Goal: Task Accomplishment & Management: Manage account settings

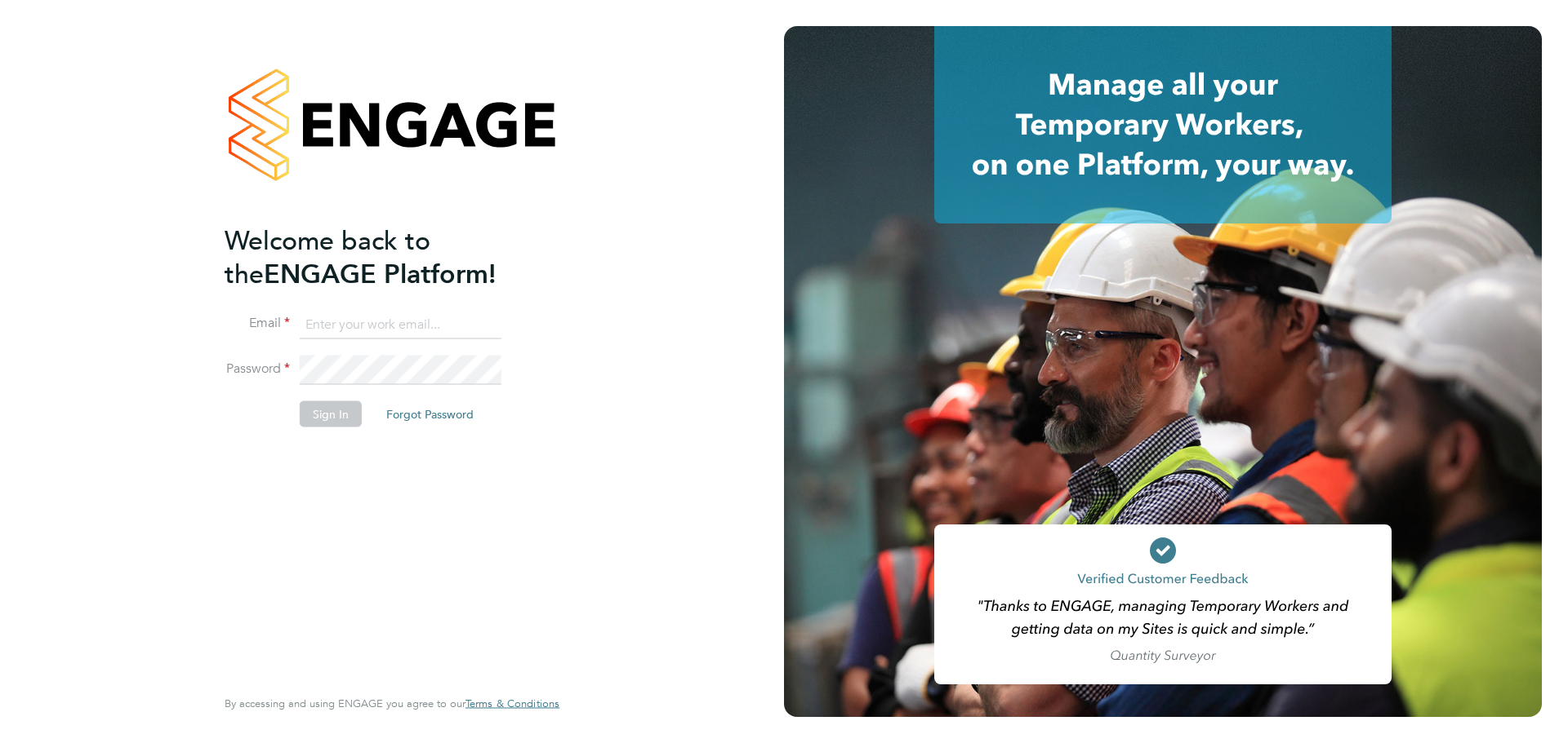
type input "[PERSON_NAME][EMAIL_ADDRESS][DOMAIN_NAME]"
click at [331, 414] on button "Sign In" at bounding box center [330, 413] width 62 height 26
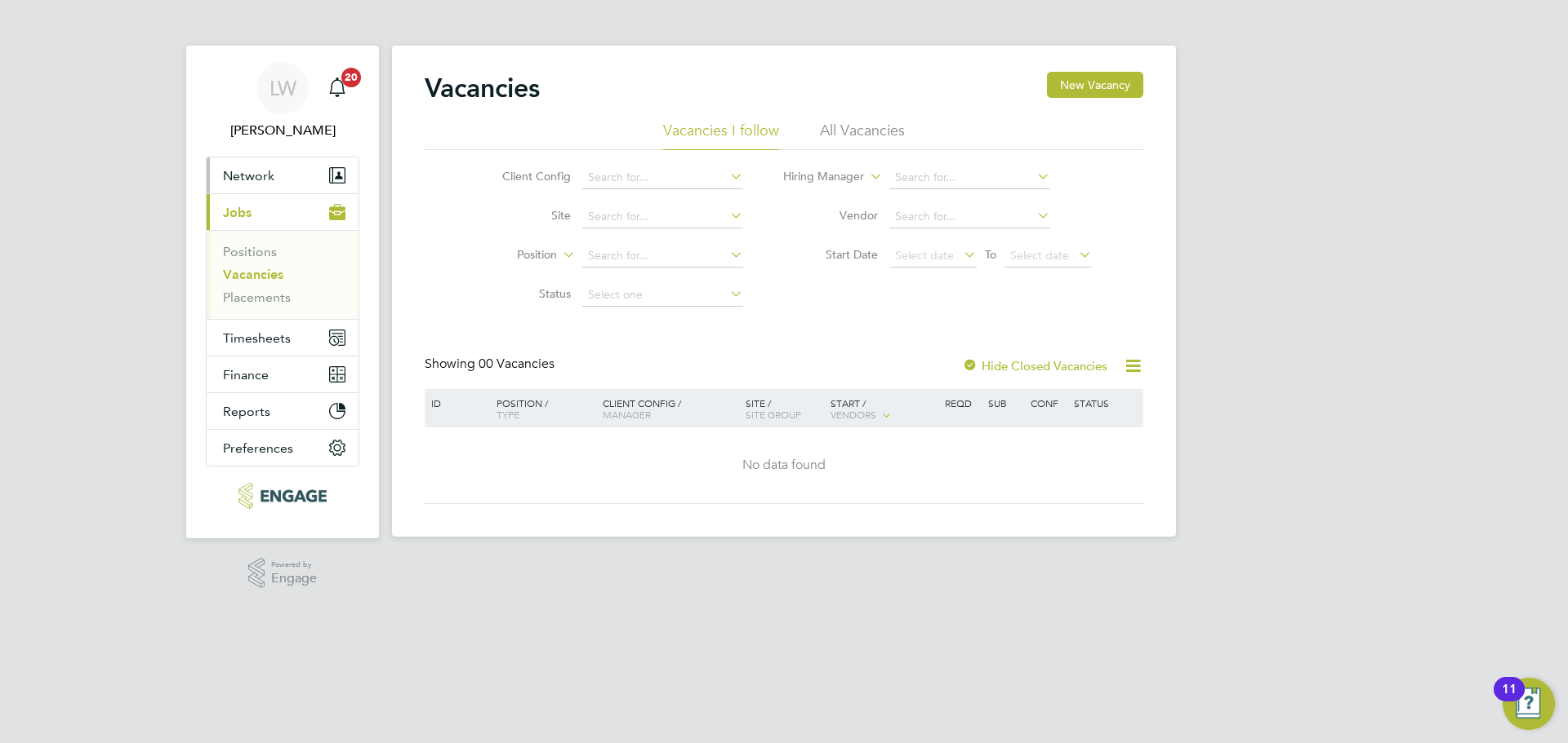
click at [256, 173] on span "Network" at bounding box center [249, 176] width 52 height 16
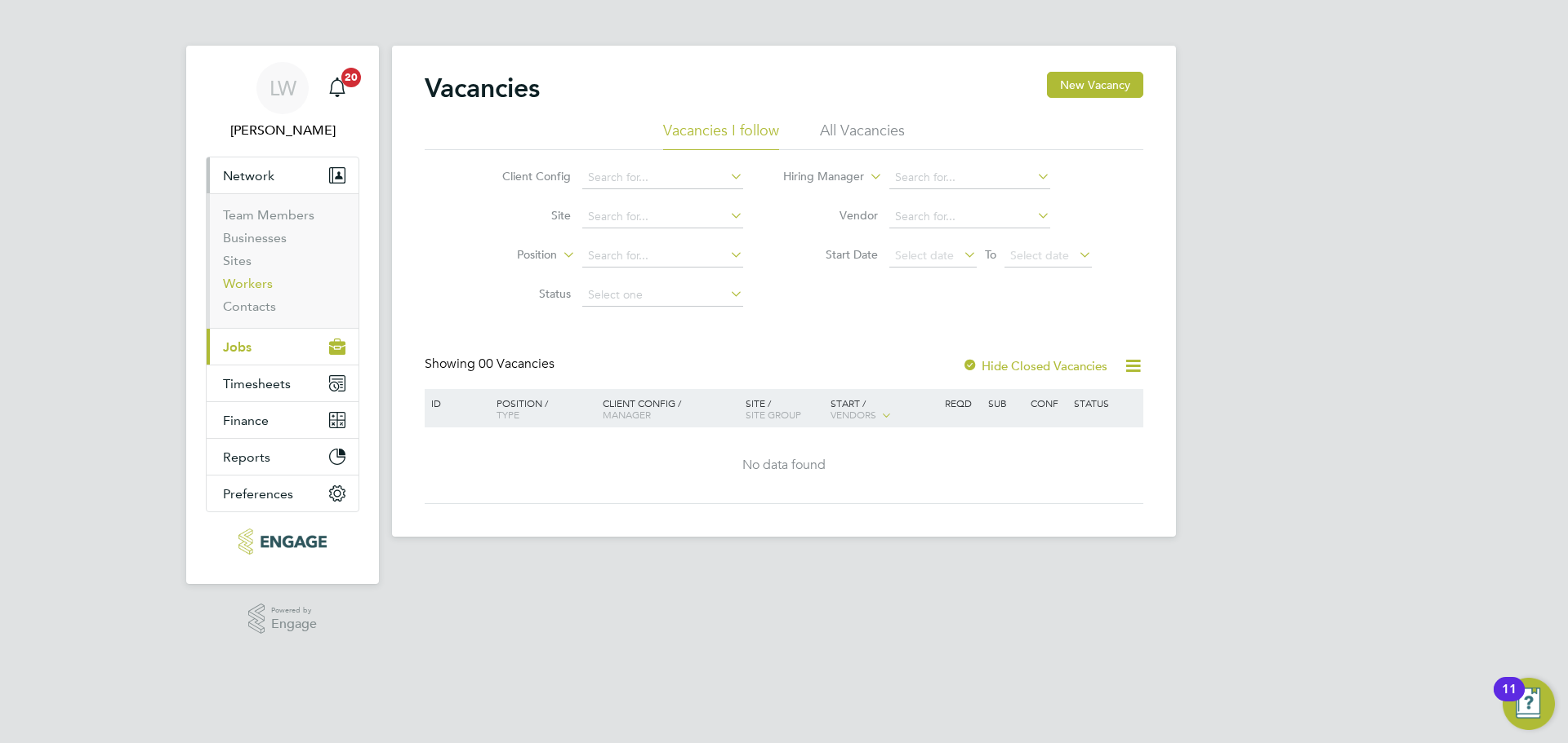
click at [245, 280] on link "Workers" at bounding box center [248, 283] width 50 height 16
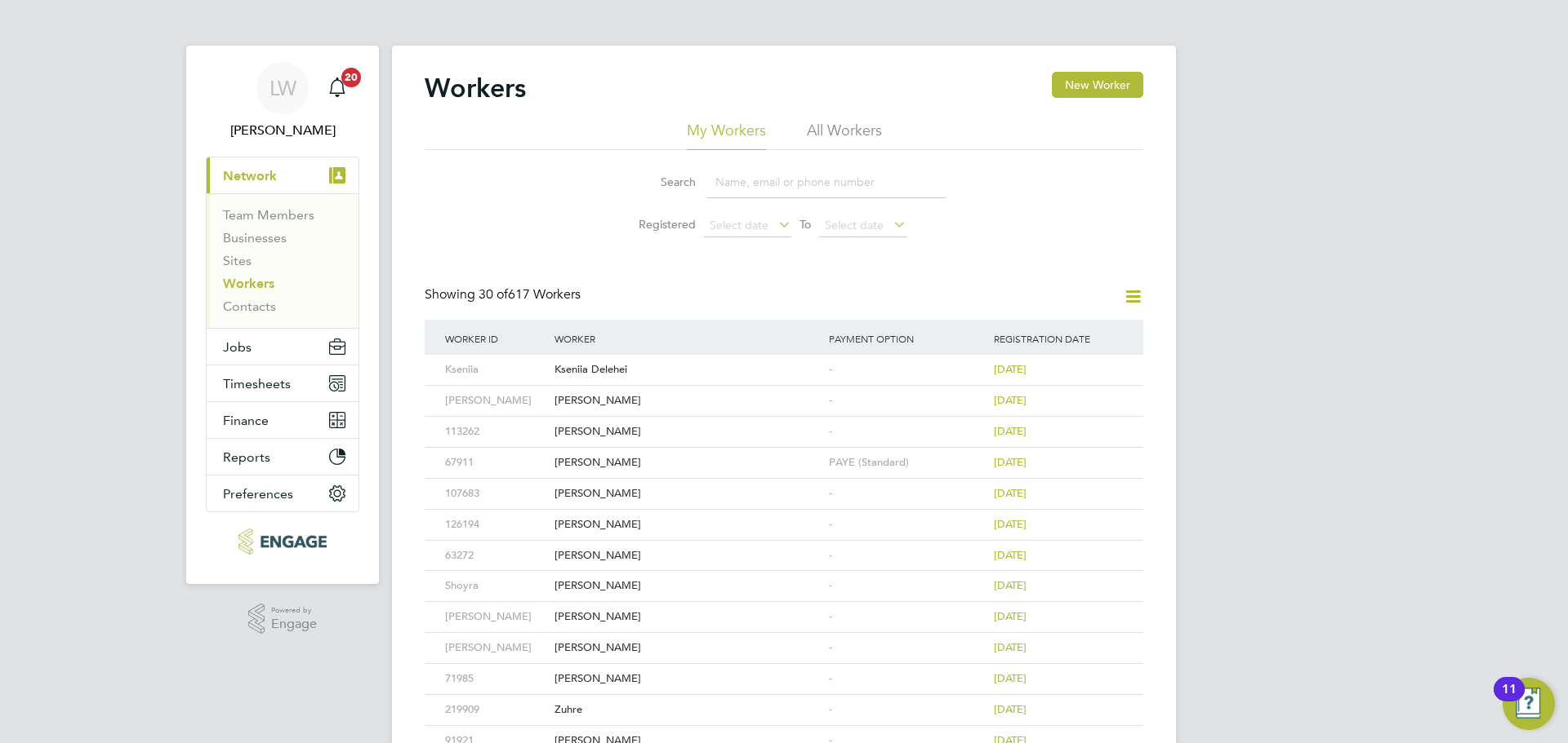
click at [1128, 289] on icon at bounding box center [1133, 296] width 21 height 21
click at [1113, 277] on div "Workers New Worker My Workers All Workers Search Registered Select date To Sele…" at bounding box center [783, 692] width 719 height 1243
click at [271, 181] on span "Network" at bounding box center [250, 176] width 54 height 16
click at [267, 174] on span "Network" at bounding box center [250, 176] width 54 height 16
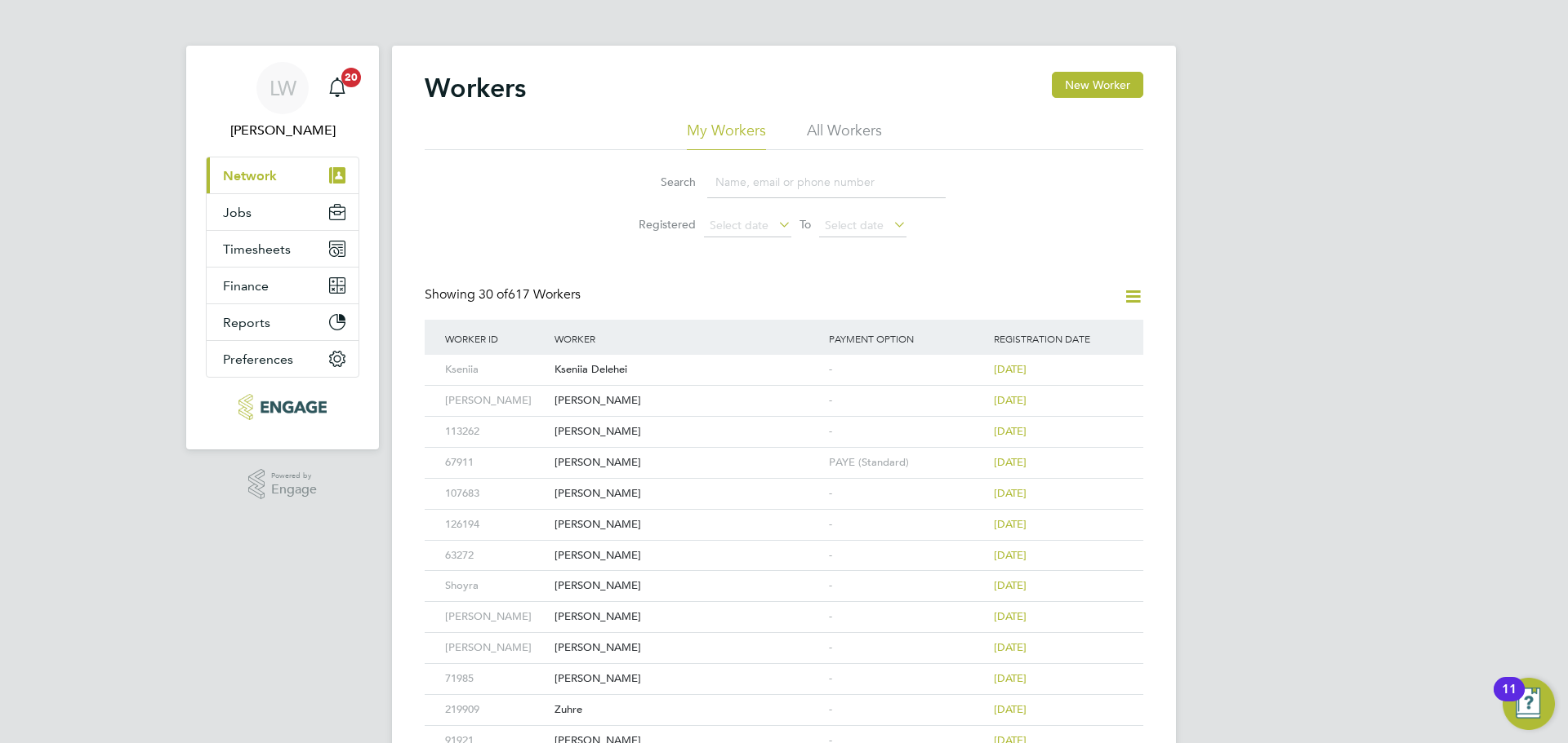
click at [267, 174] on span "Network" at bounding box center [250, 176] width 54 height 16
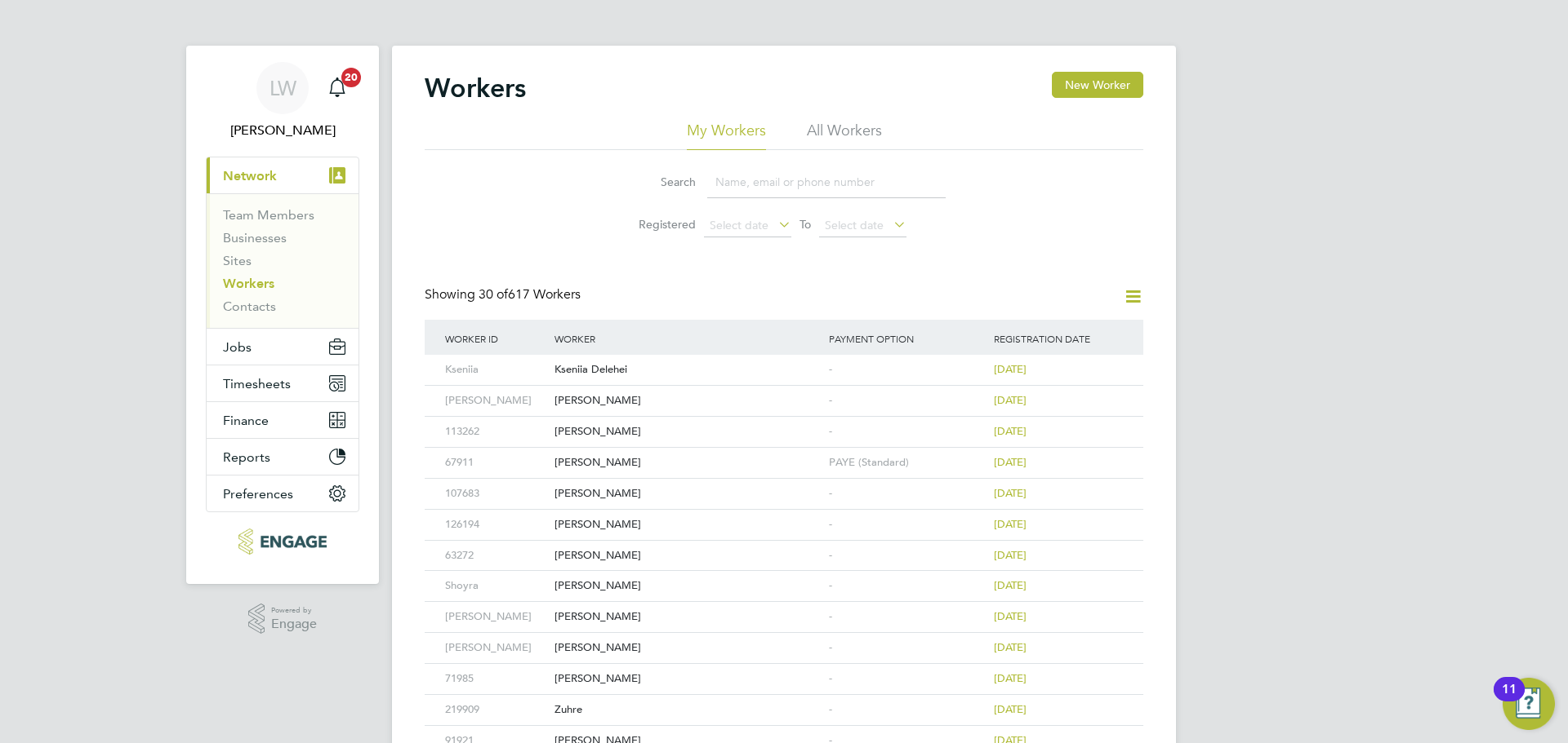
click at [238, 285] on link "Workers" at bounding box center [249, 283] width 52 height 16
click at [738, 187] on input at bounding box center [826, 182] width 239 height 32
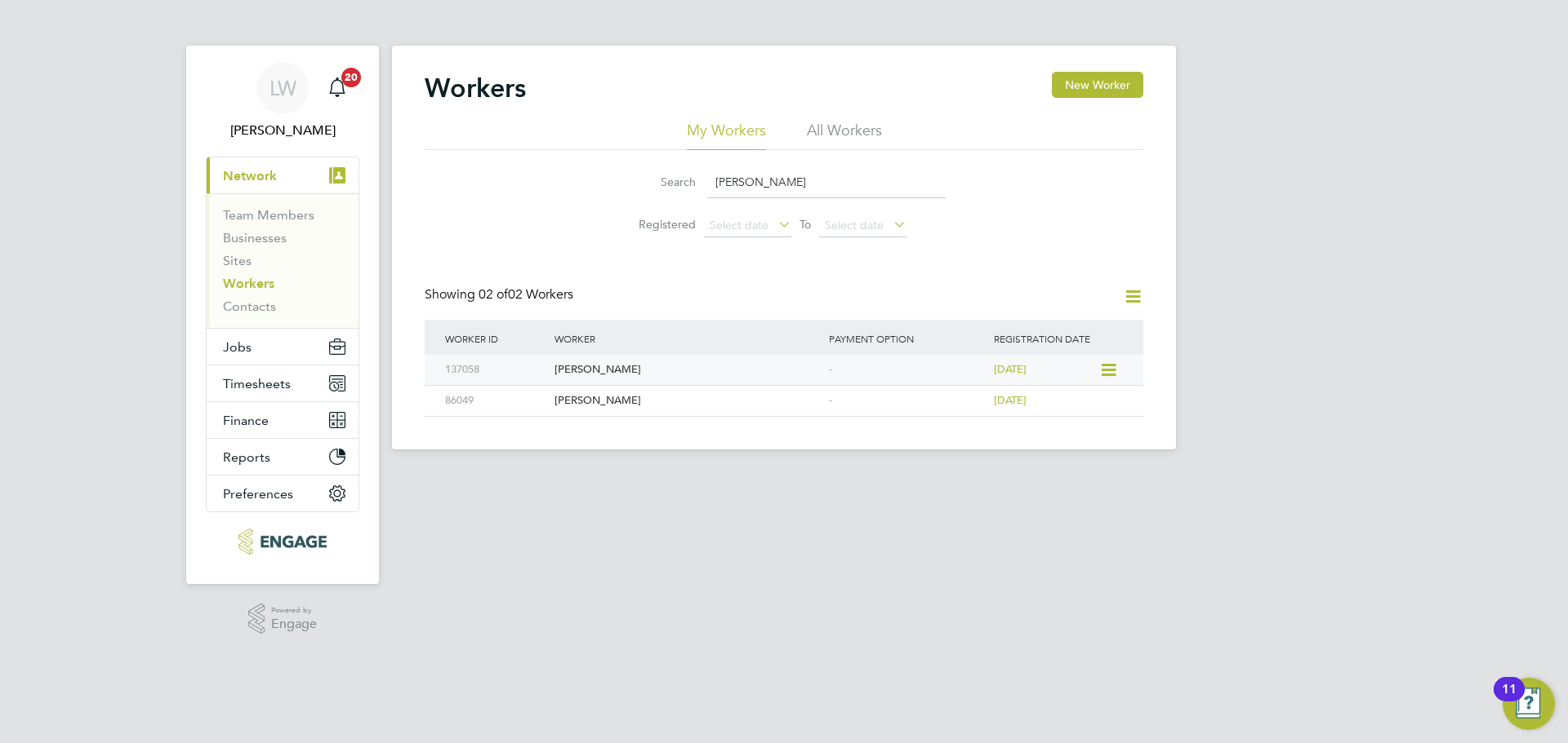
type input "[PERSON_NAME]"
click at [1108, 373] on icon at bounding box center [1107, 371] width 16 height 20
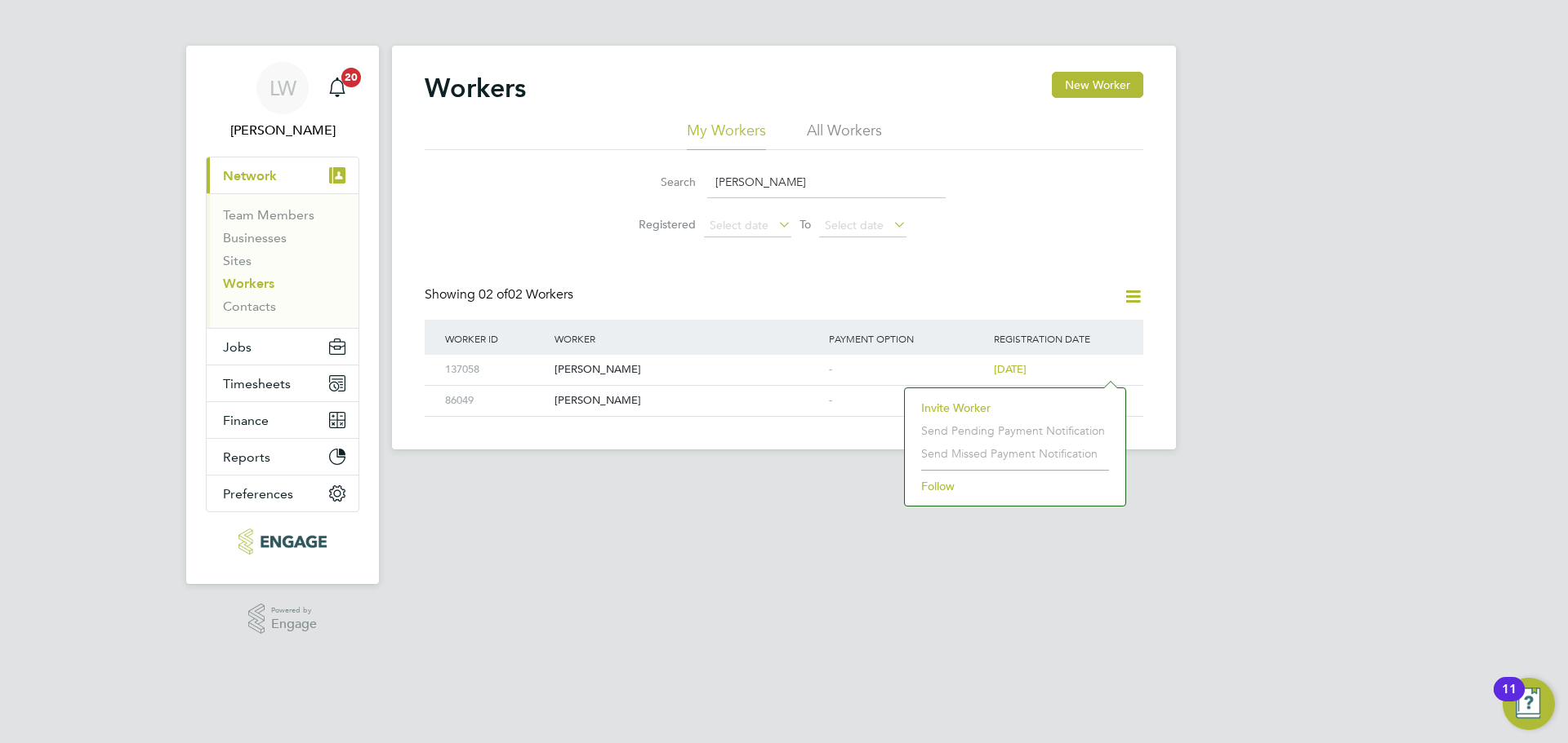
click at [955, 405] on li "Invite Worker" at bounding box center [1015, 407] width 204 height 23
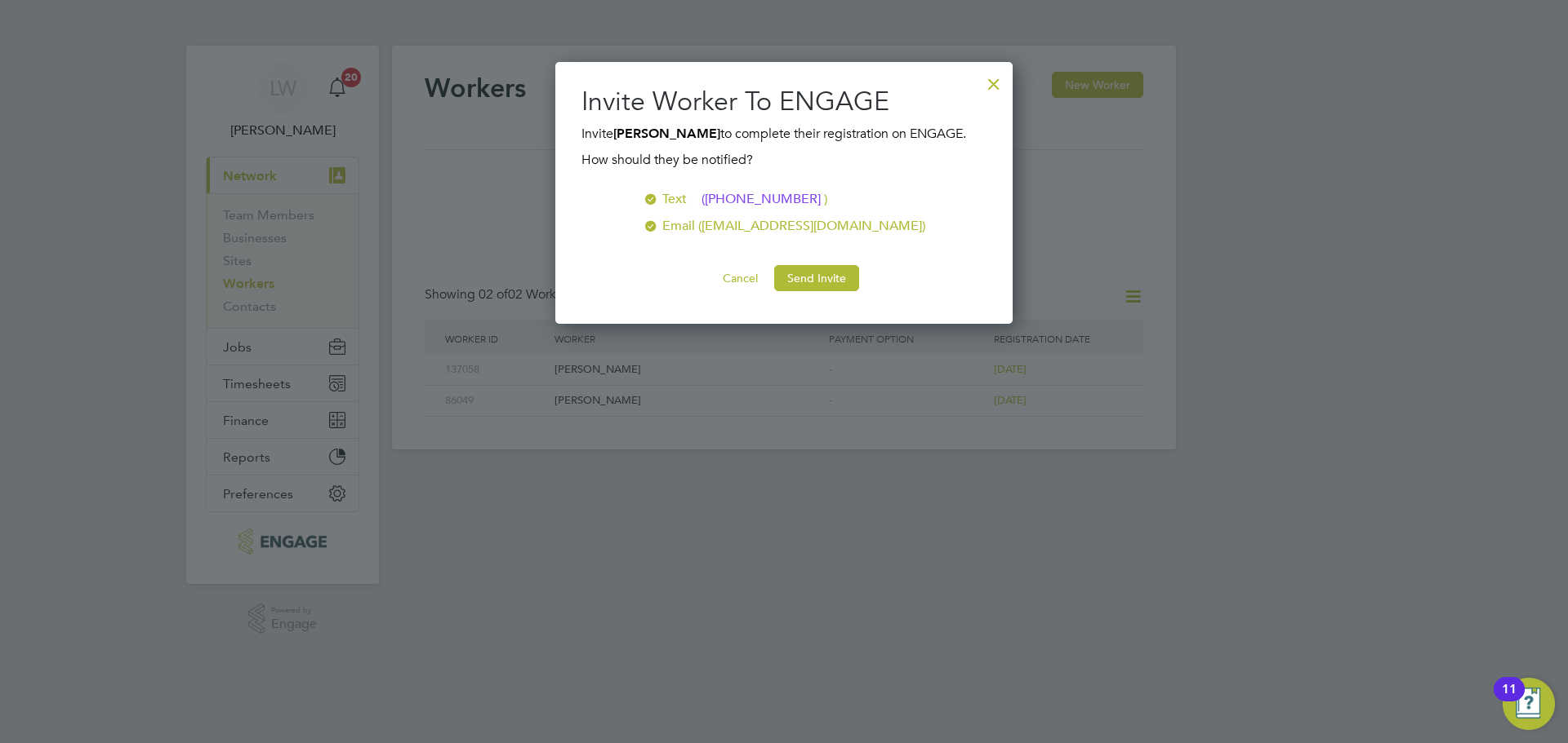
scroll to position [262, 458]
click at [833, 275] on button "Send Invite" at bounding box center [817, 278] width 85 height 26
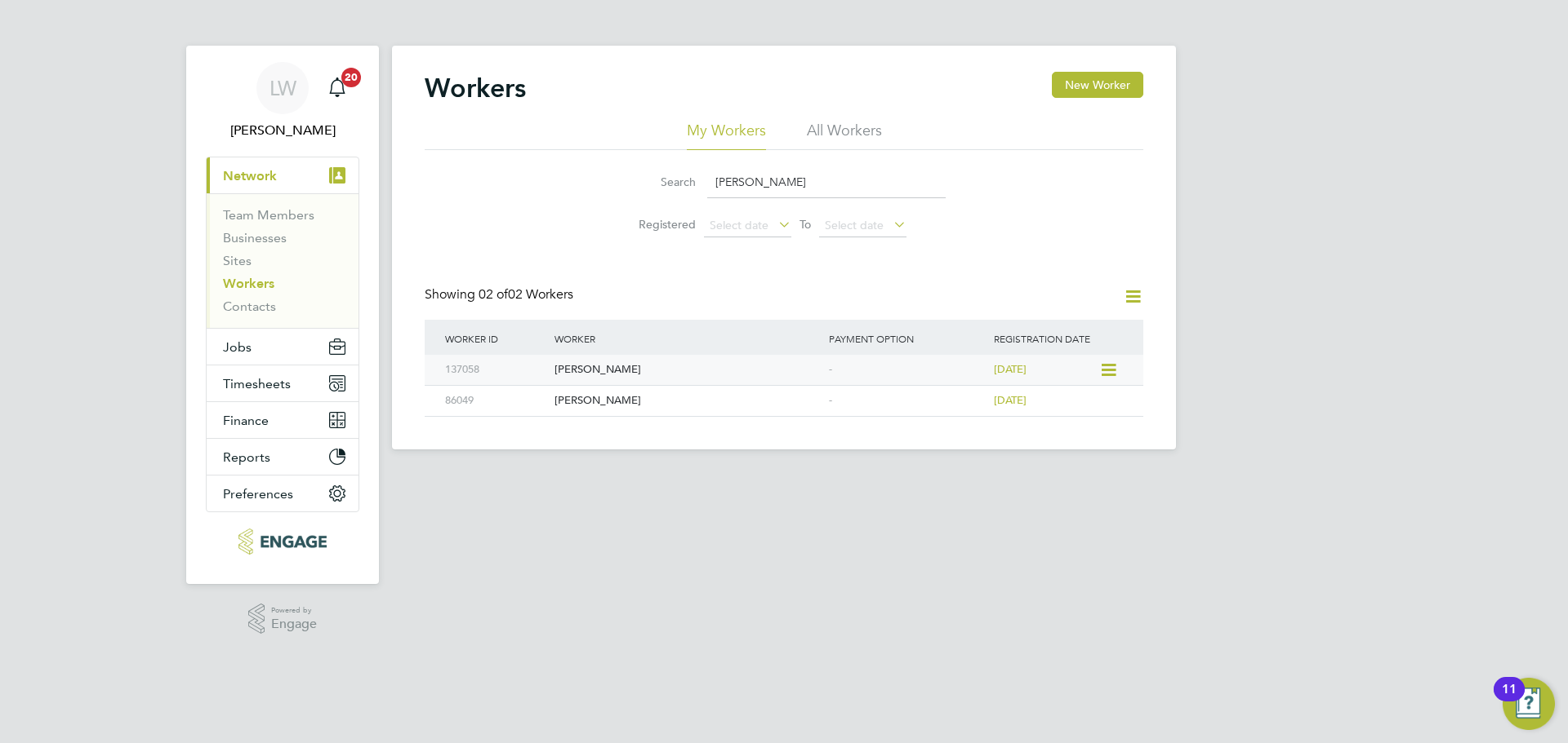
drag, startPoint x: 1099, startPoint y: 365, endPoint x: 1111, endPoint y: 371, distance: 13.4
click at [1101, 365] on icon at bounding box center [1107, 371] width 16 height 20
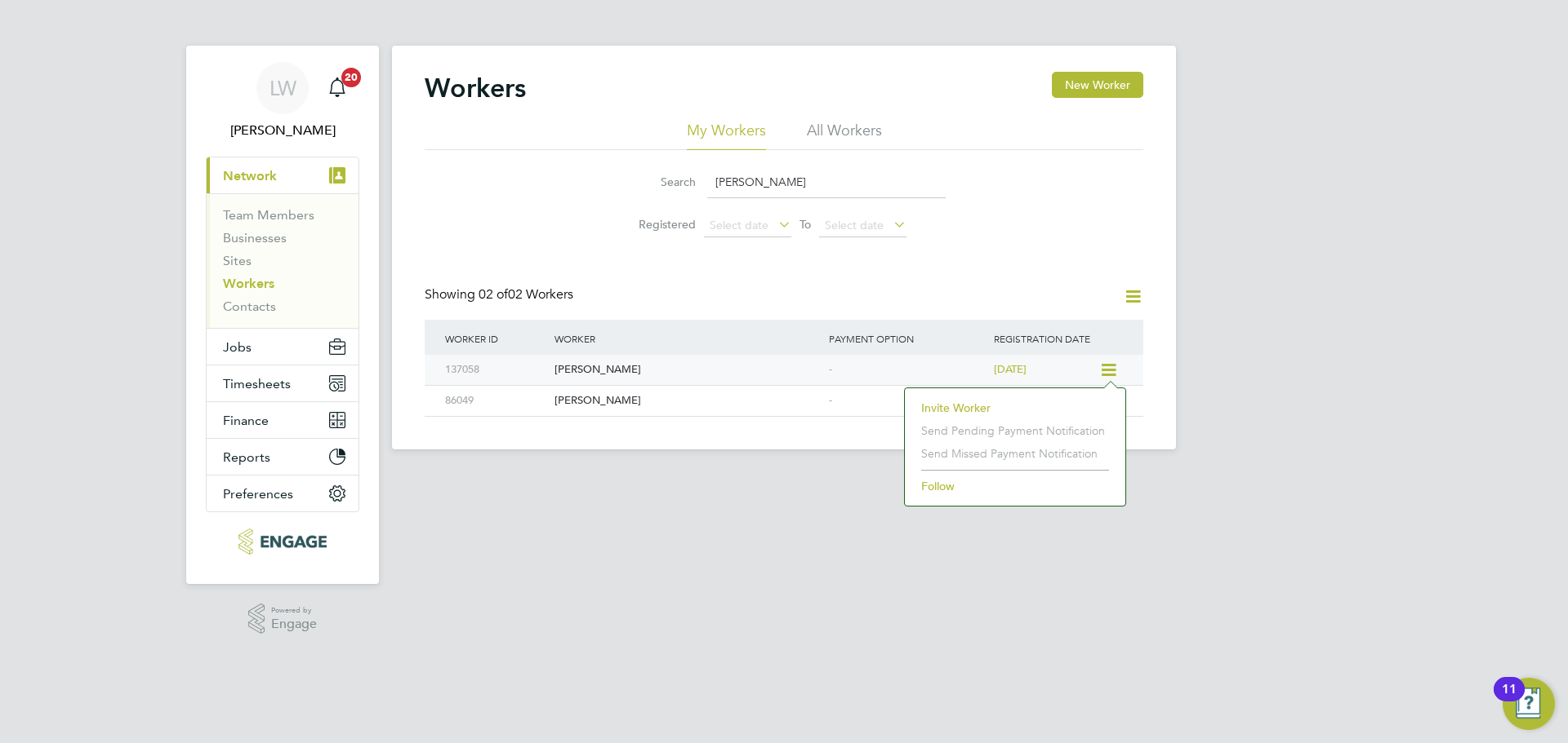
click at [560, 364] on div "[PERSON_NAME]" at bounding box center [687, 370] width 275 height 30
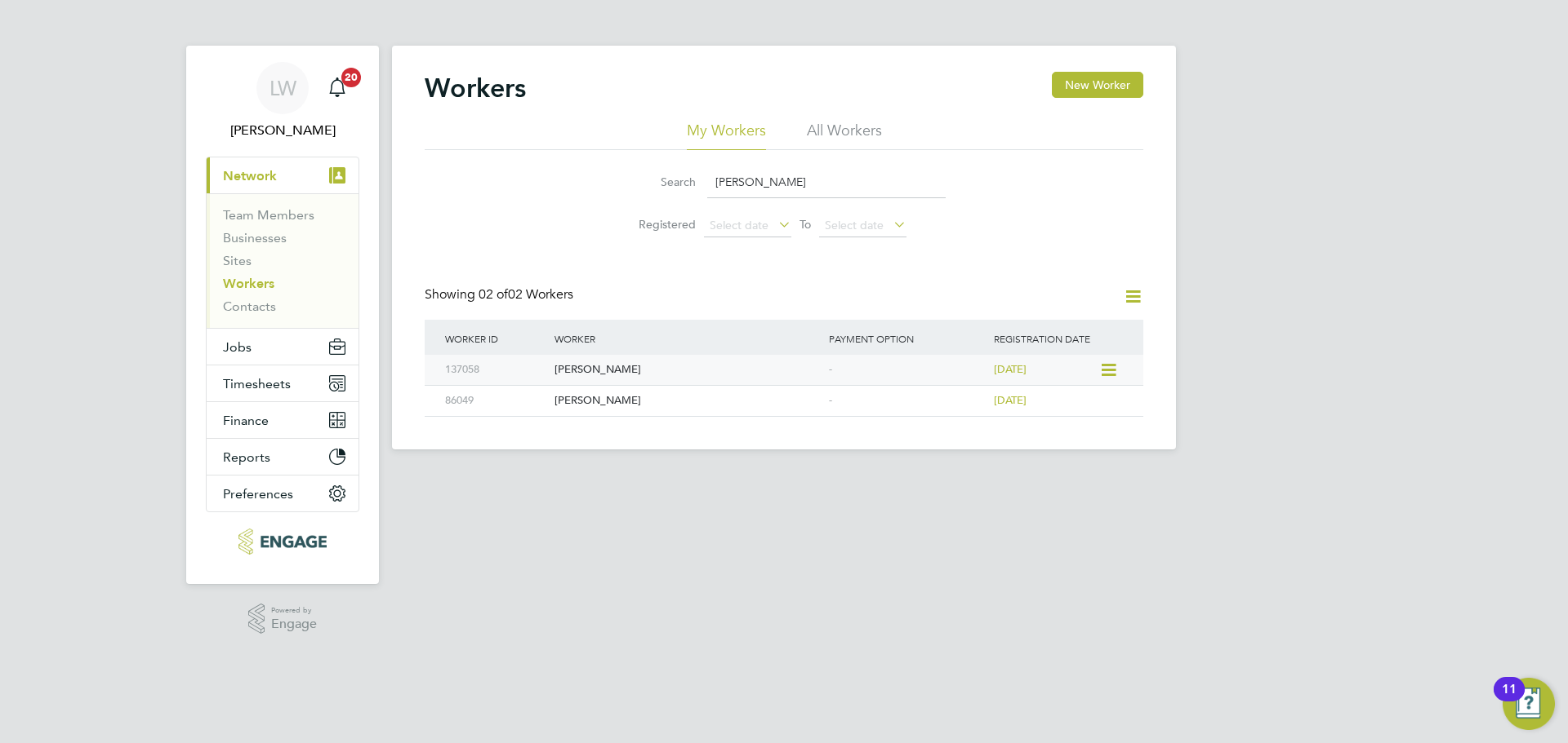
click at [1104, 368] on icon at bounding box center [1107, 371] width 16 height 20
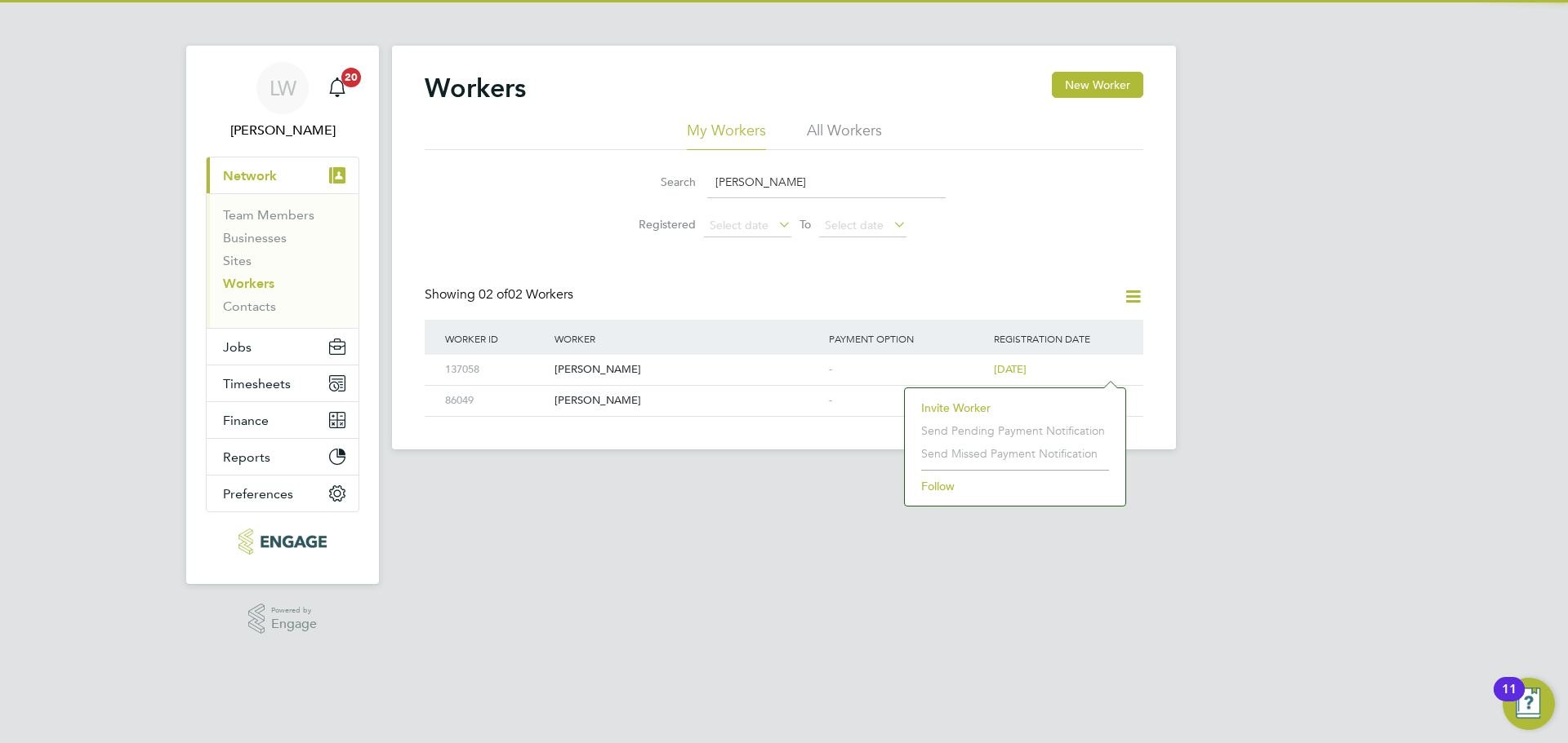
click at [1025, 410] on li "Invite Worker" at bounding box center [1015, 407] width 204 height 23
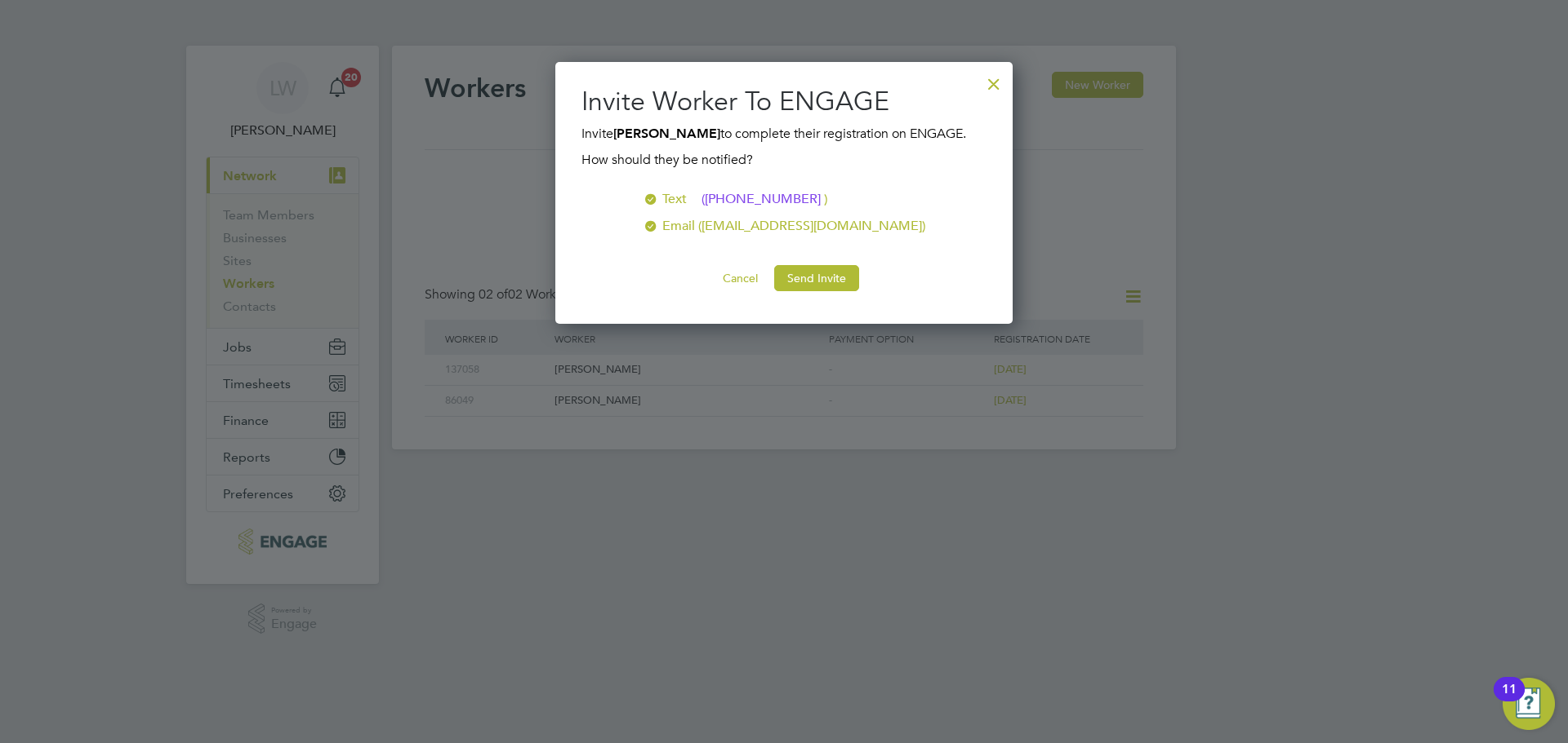
click at [993, 84] on div at bounding box center [994, 80] width 30 height 30
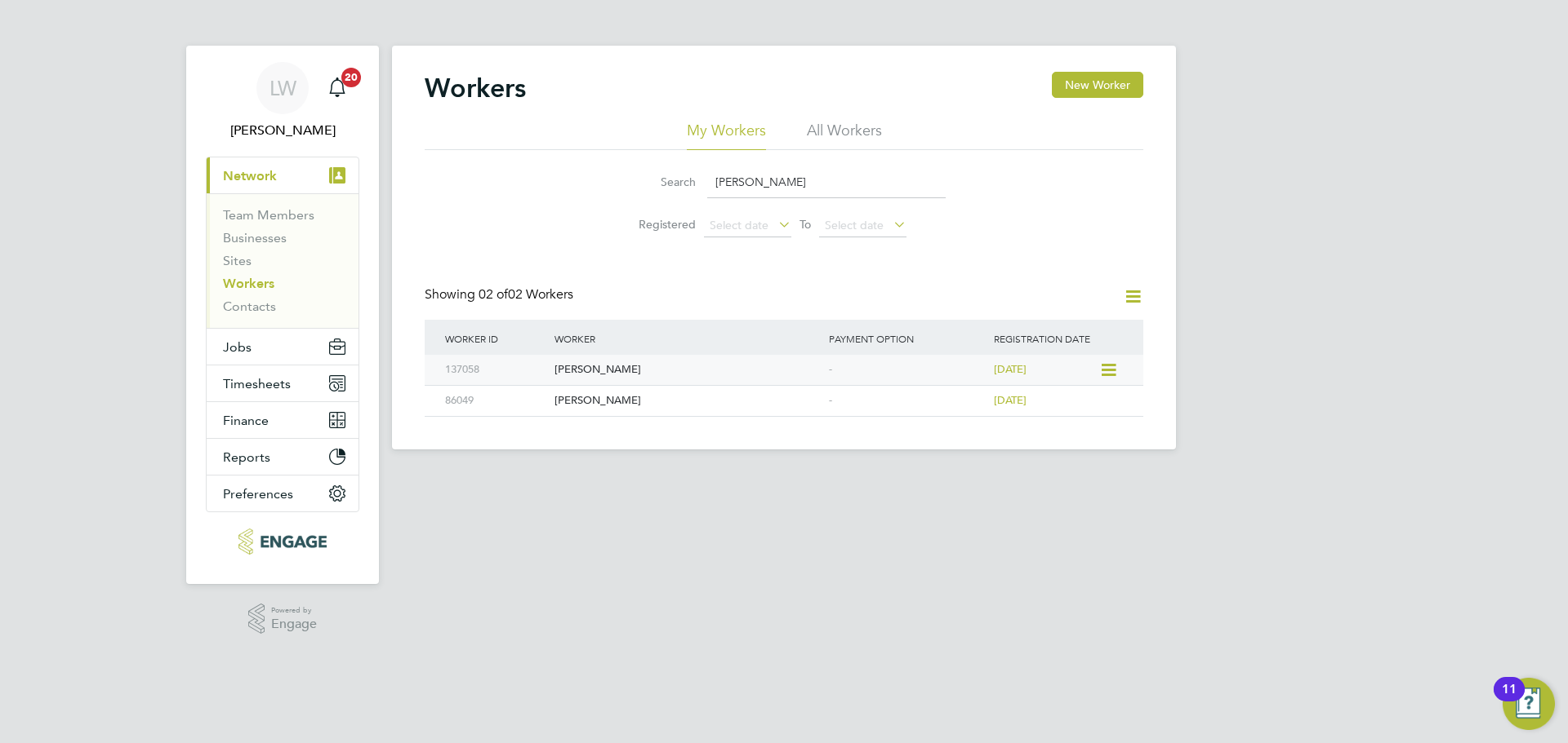
click at [1109, 375] on icon at bounding box center [1107, 371] width 16 height 20
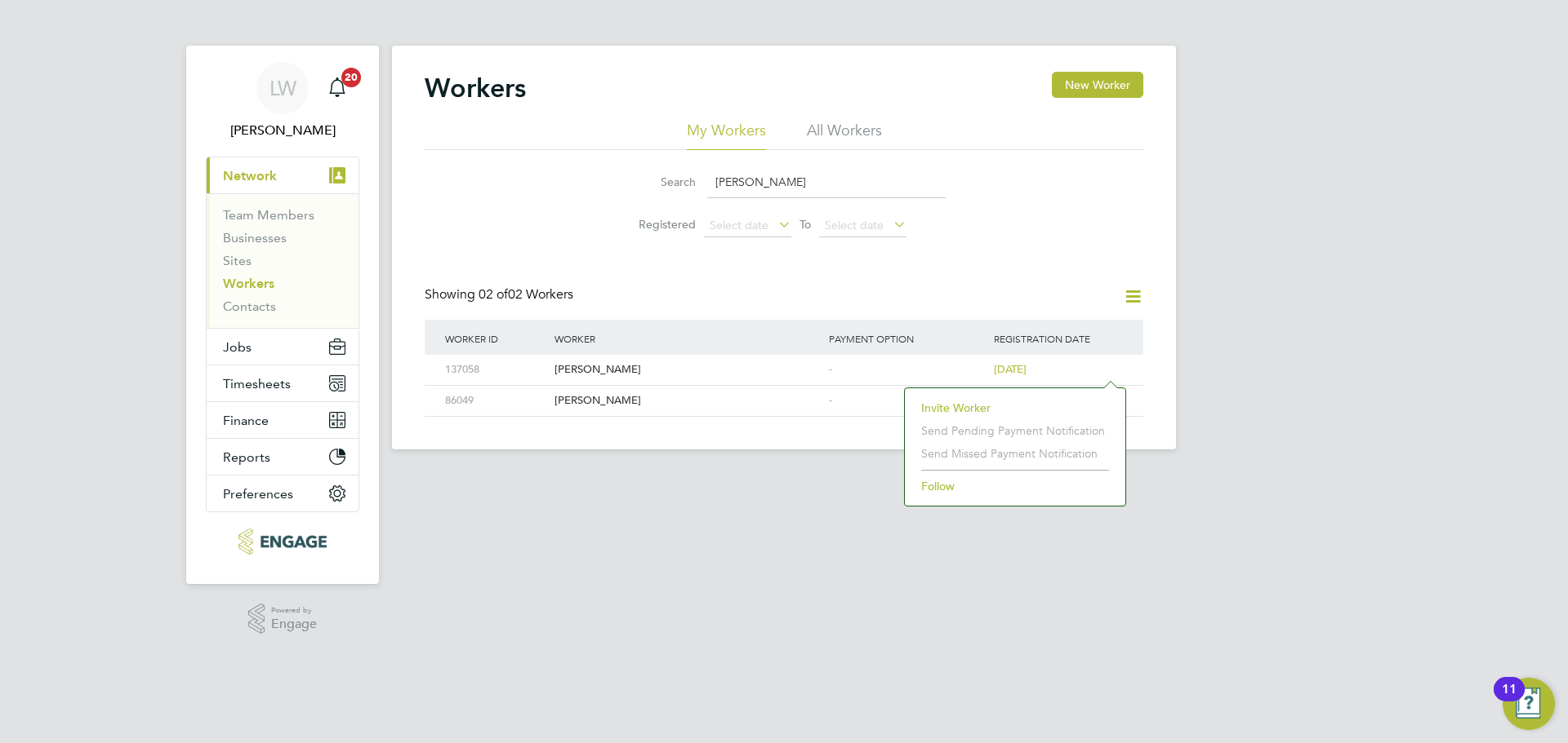
click at [977, 410] on li "Invite Worker" at bounding box center [1015, 407] width 204 height 23
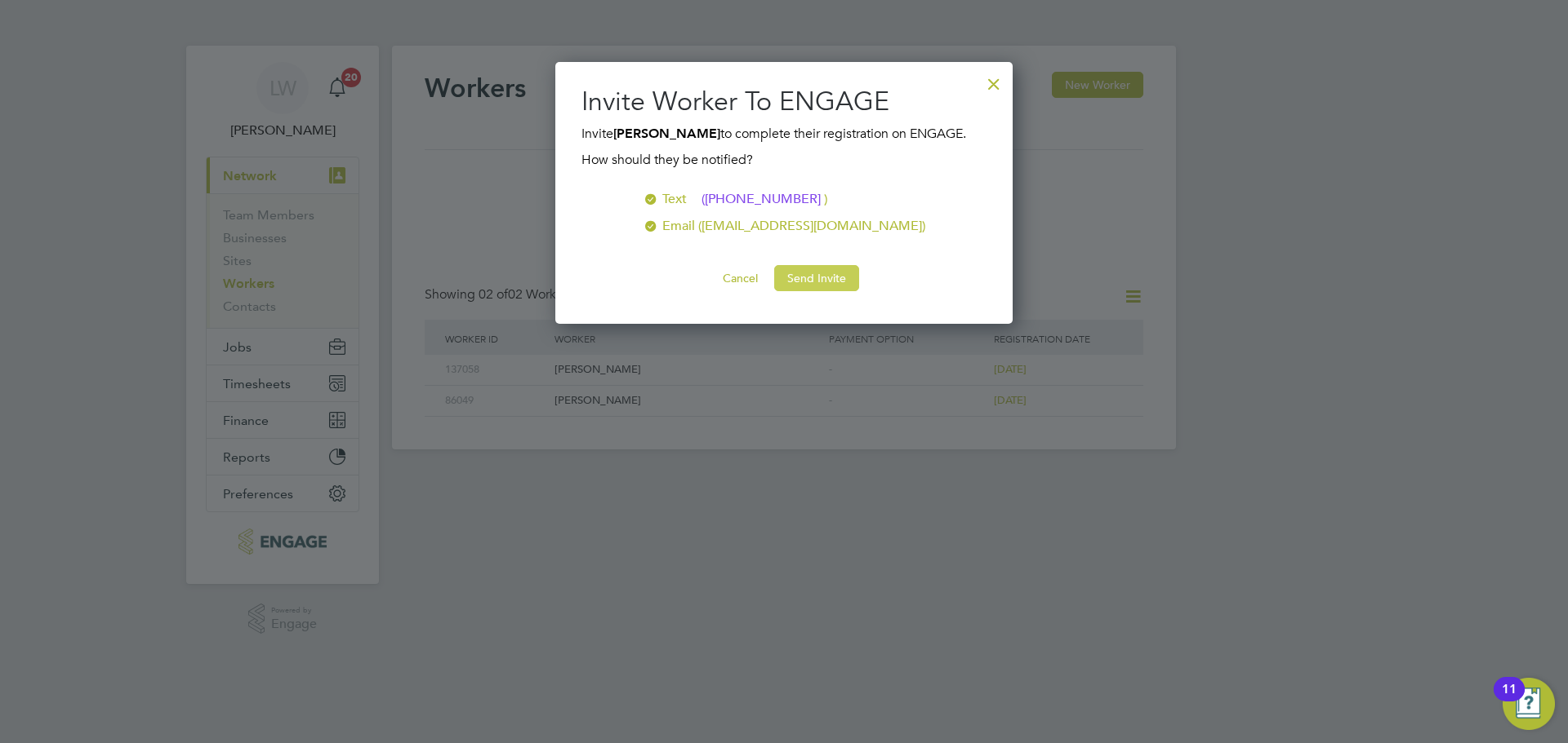
click at [801, 269] on button "Send Invite" at bounding box center [817, 278] width 85 height 26
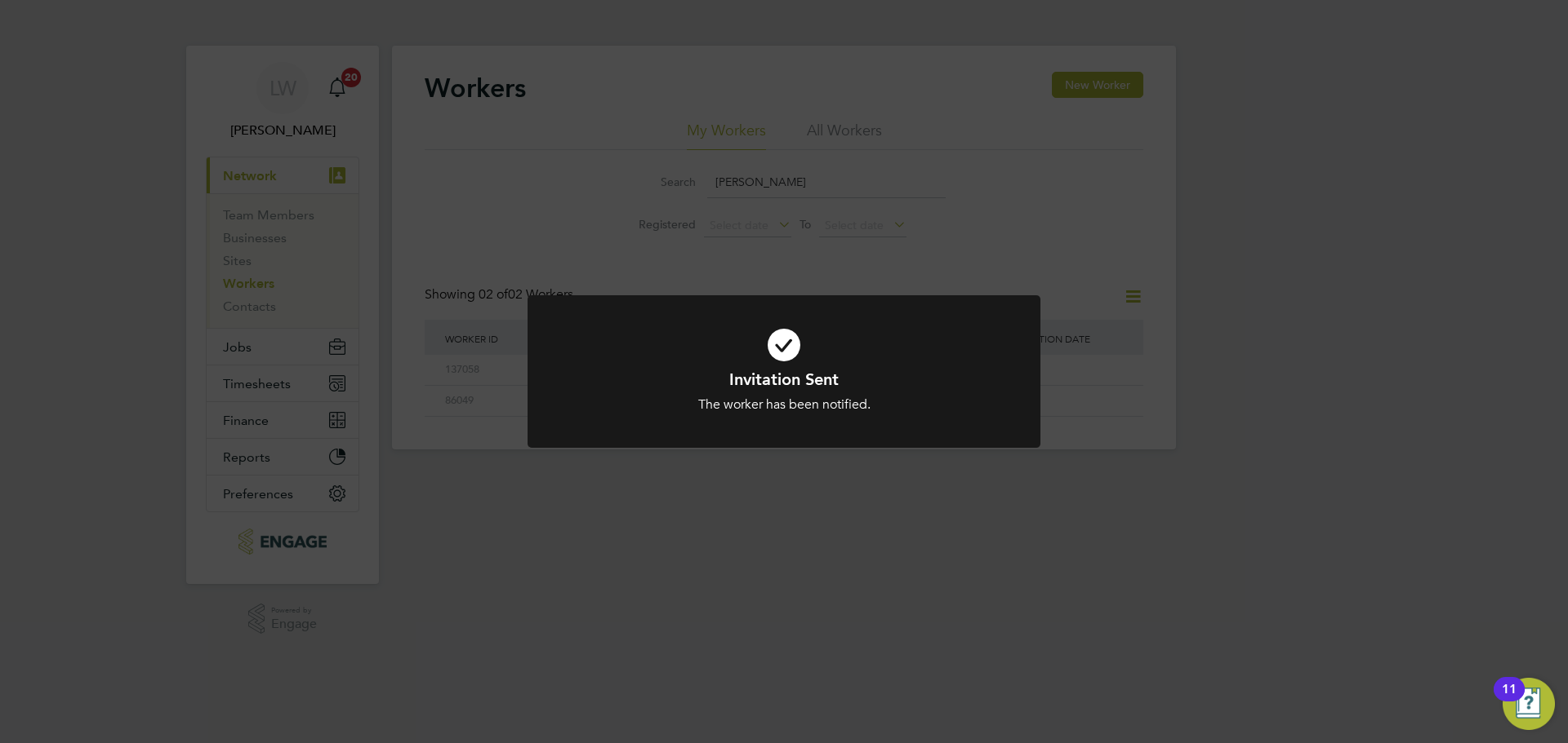
click at [943, 254] on div "Invitation Sent The worker has been notified. Cancel Okay" at bounding box center [784, 372] width 1568 height 743
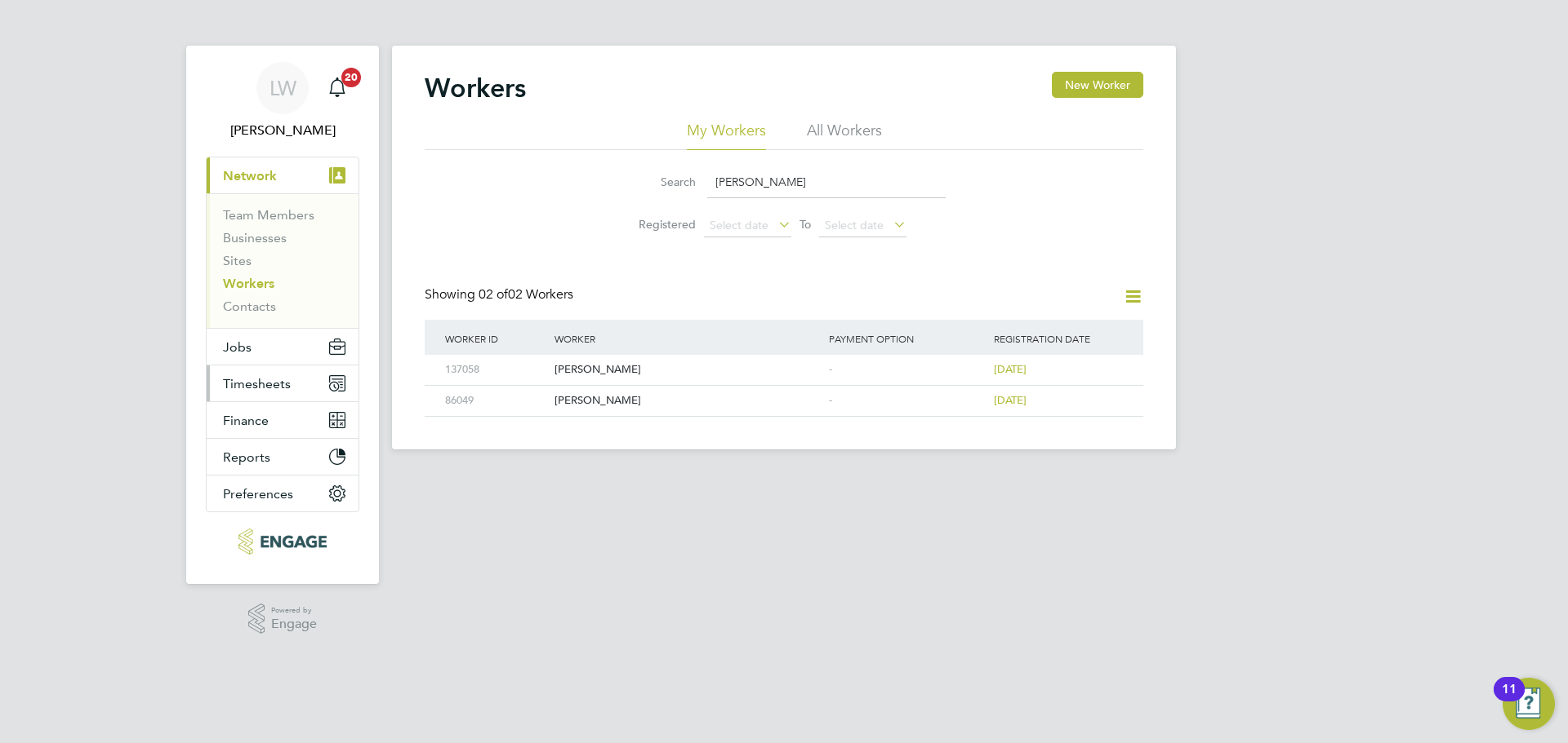
click at [286, 385] on span "Timesheets" at bounding box center [257, 384] width 67 height 16
click at [271, 393] on button "Timesheets" at bounding box center [281, 383] width 152 height 36
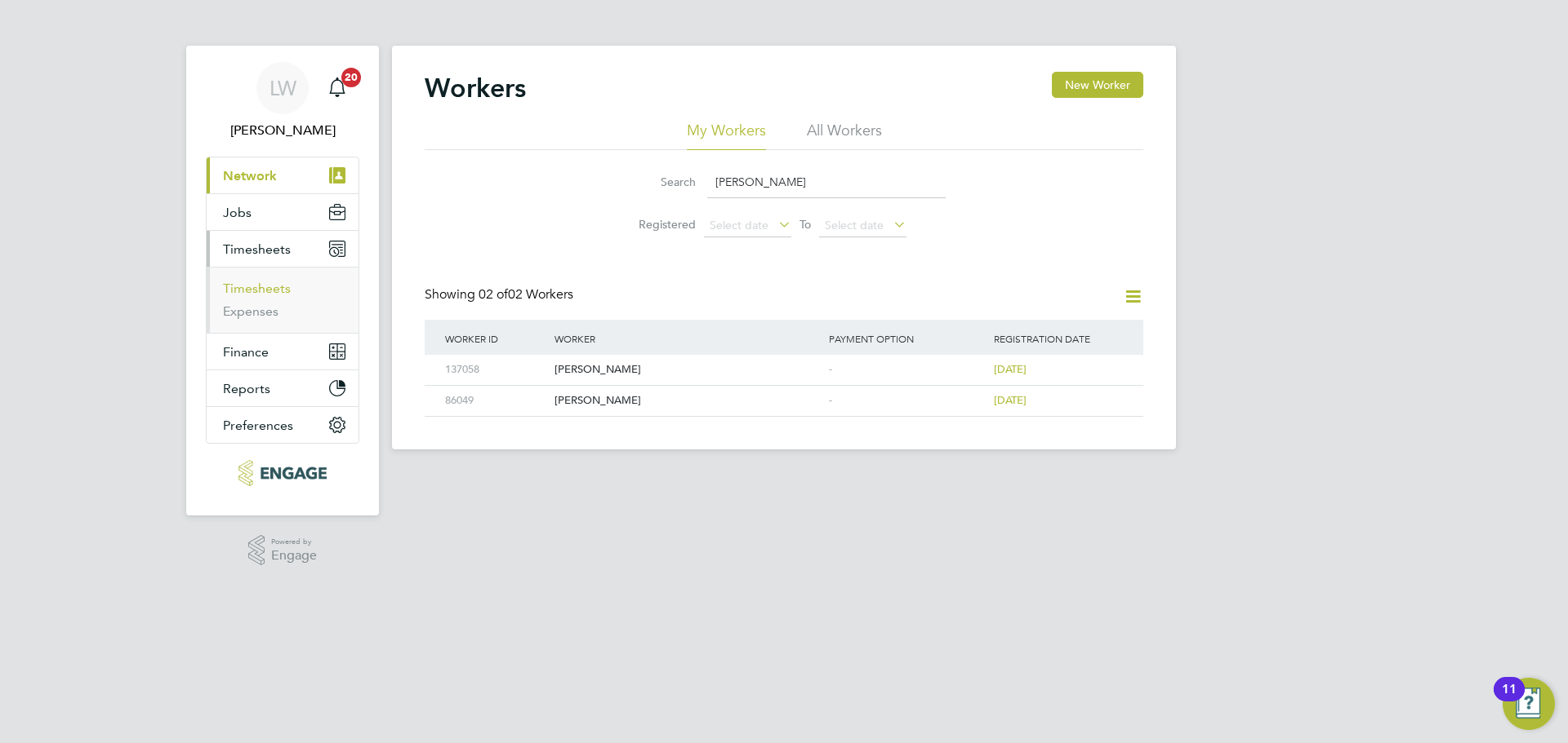
click at [233, 294] on link "Timesheets" at bounding box center [257, 288] width 67 height 16
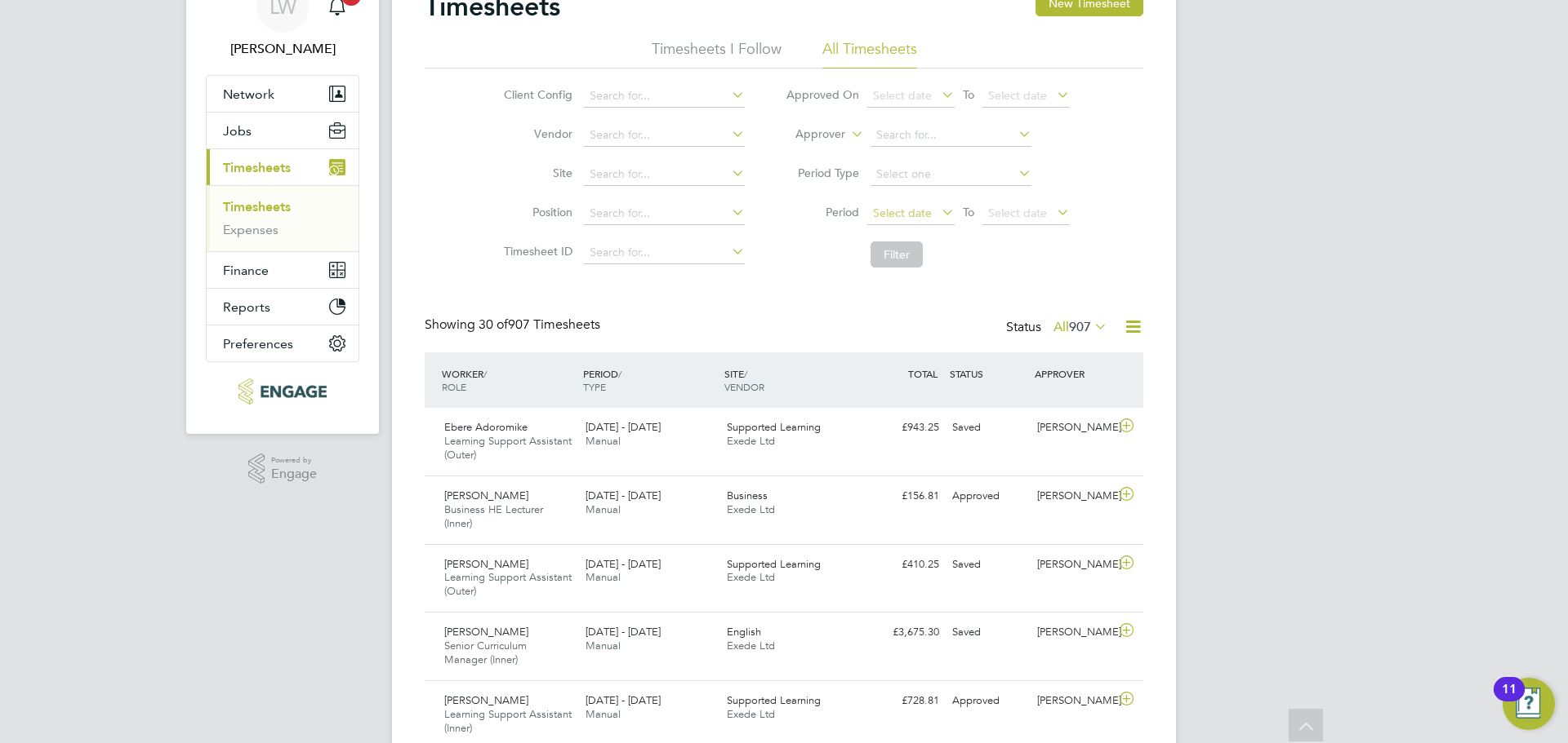
click at [891, 203] on span "Select date" at bounding box center [911, 214] width 87 height 22
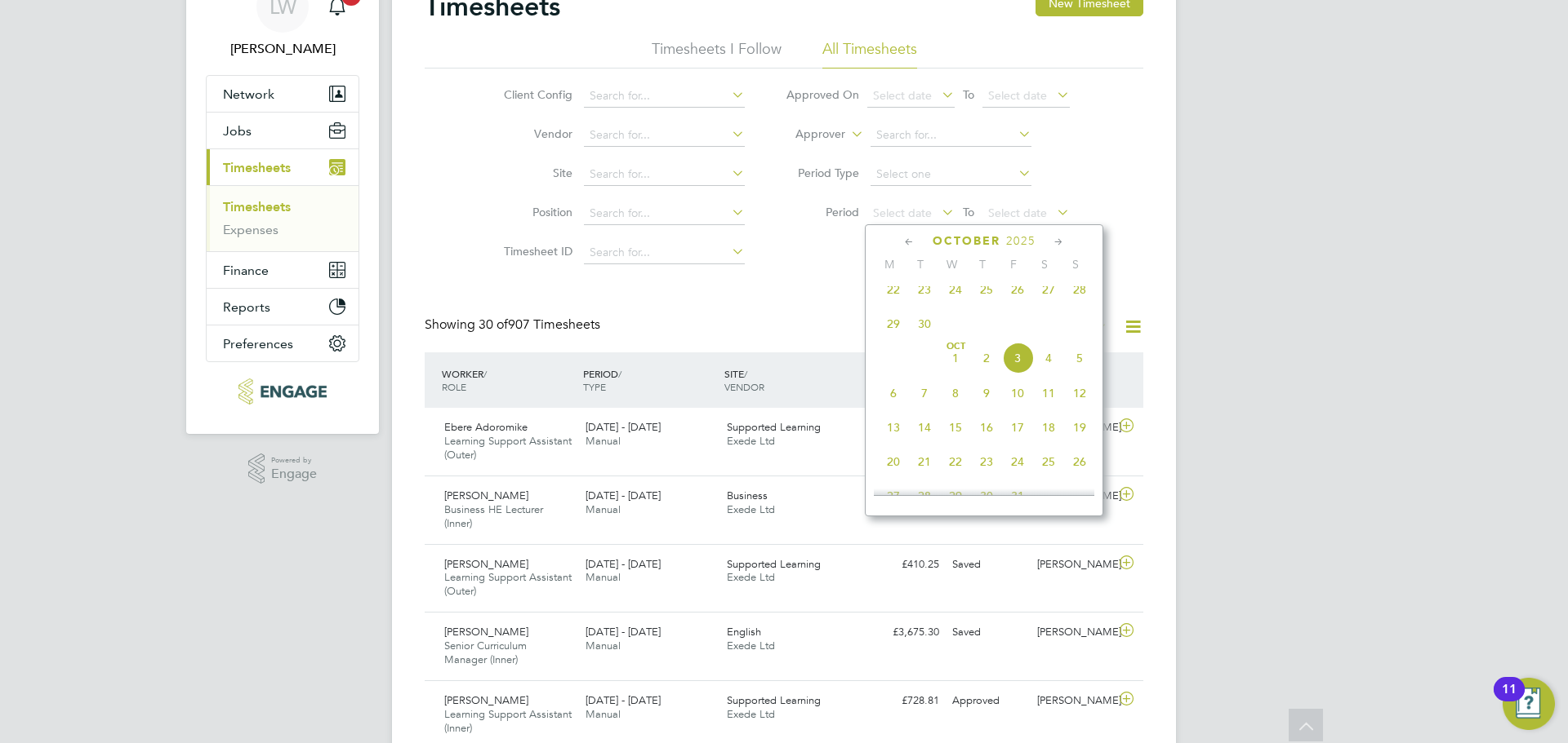
click at [891, 333] on span "29" at bounding box center [893, 323] width 31 height 31
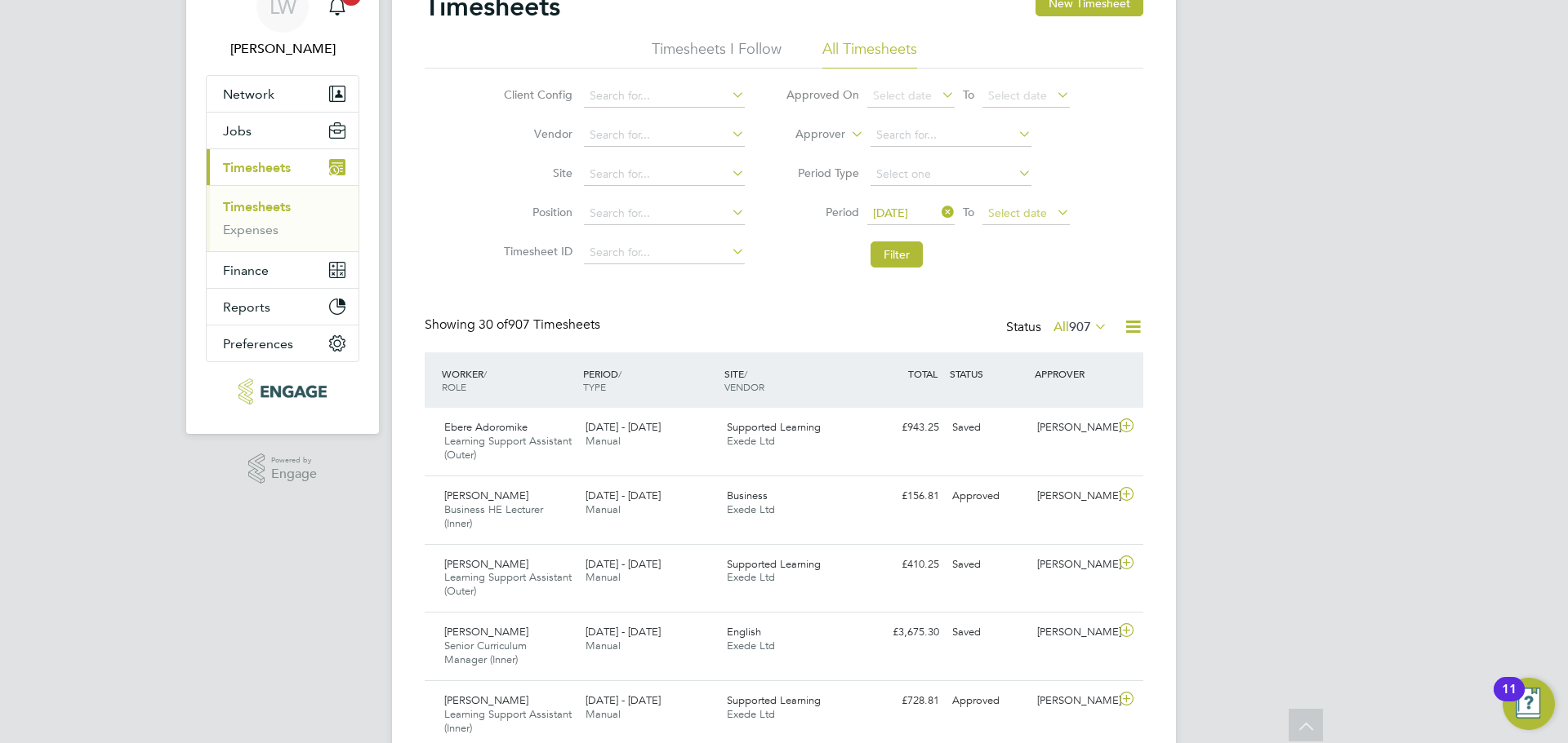
click at [1052, 220] on span "Select date" at bounding box center [1026, 214] width 87 height 22
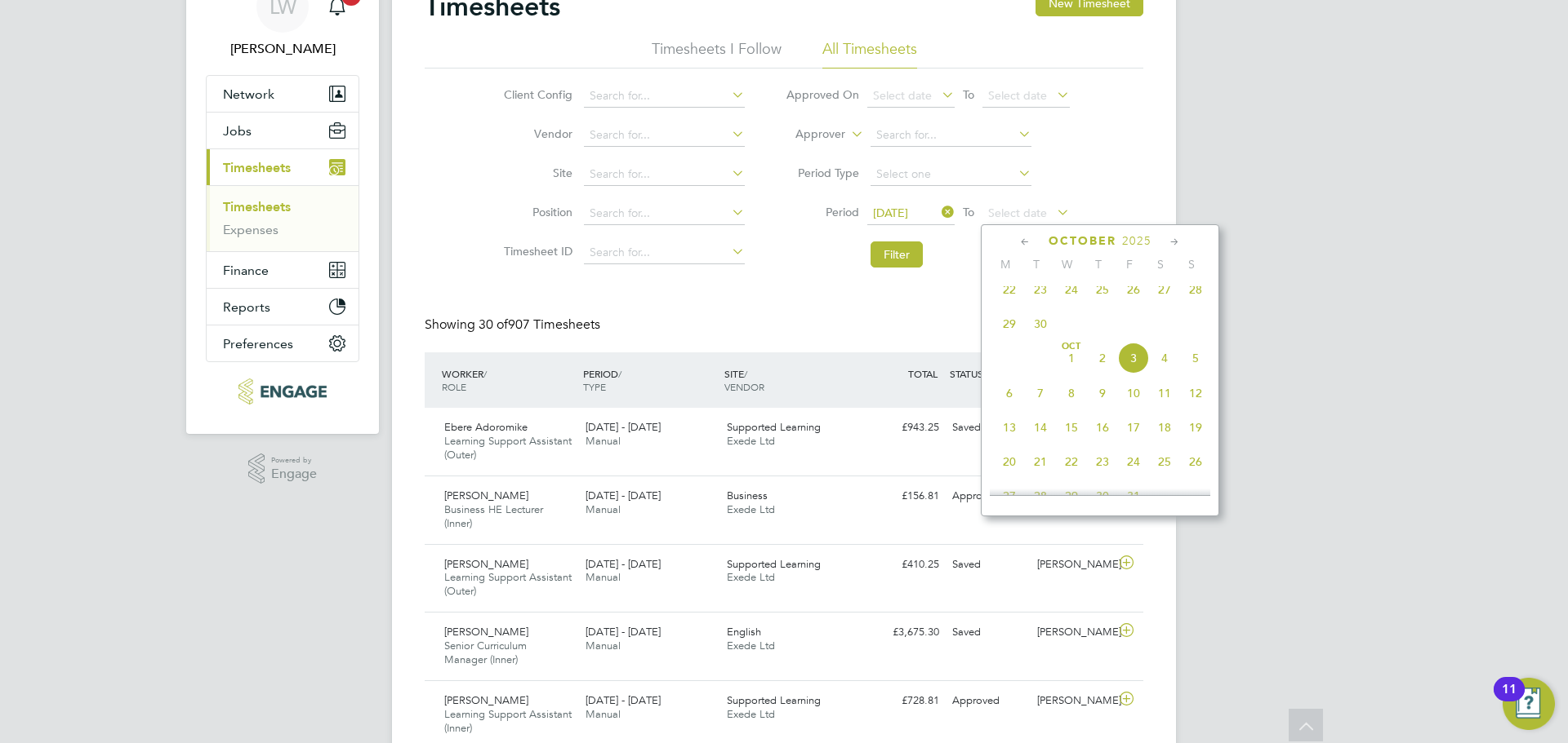
click at [1130, 369] on span "3" at bounding box center [1133, 358] width 31 height 31
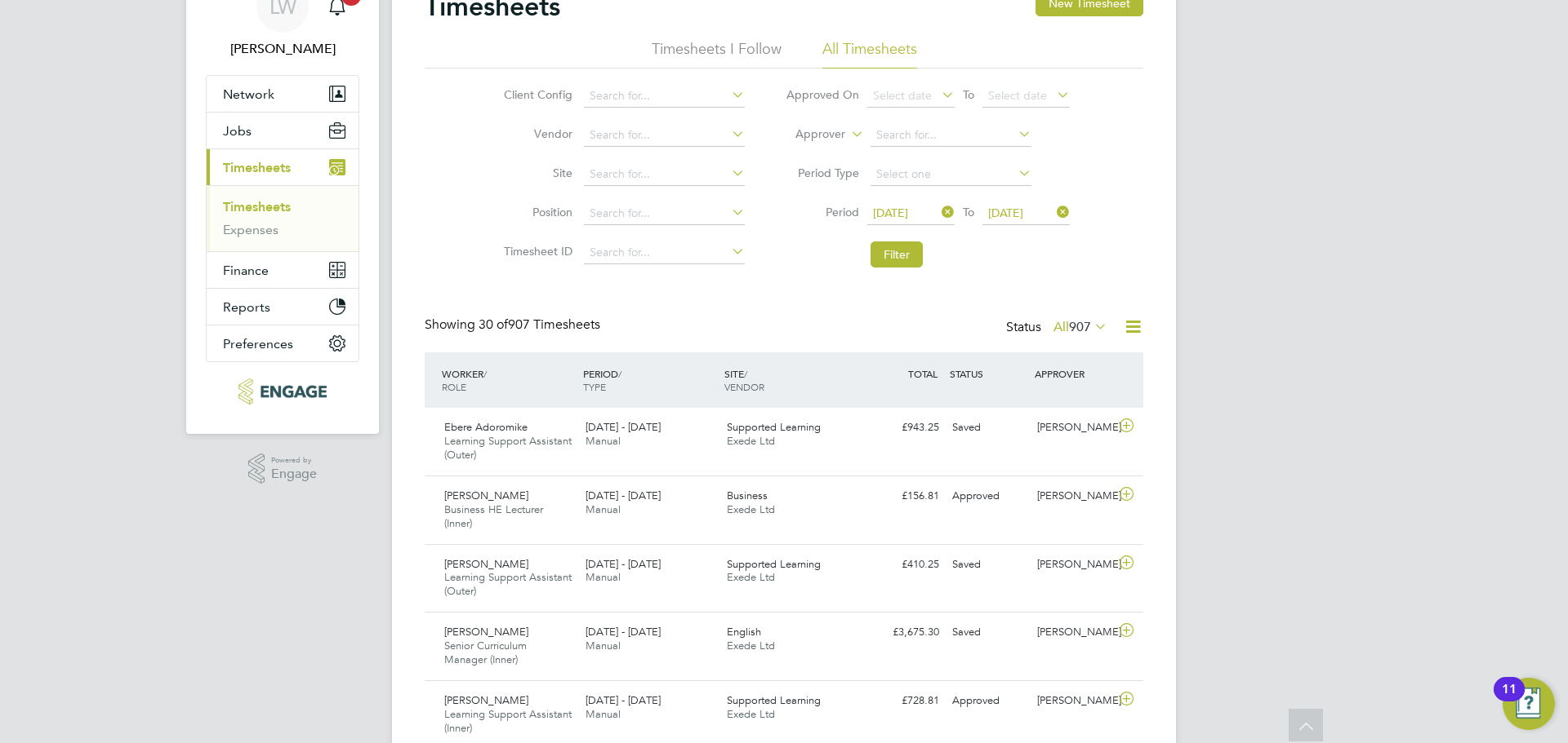
drag, startPoint x: 876, startPoint y: 252, endPoint x: 1221, endPoint y: 354, distance: 359.8
click at [876, 251] on button "Filter" at bounding box center [896, 255] width 53 height 26
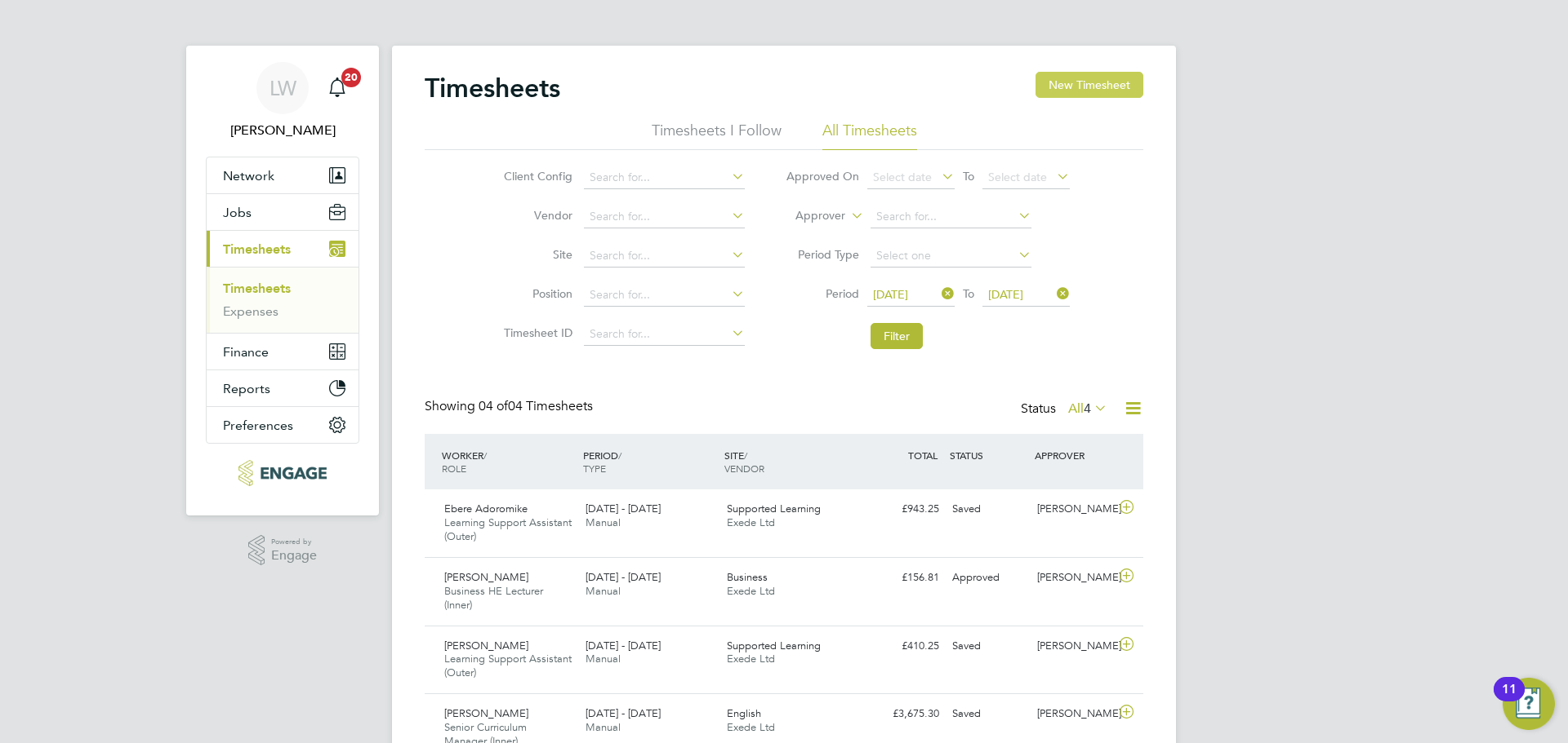
click at [1055, 94] on button "New Timesheet" at bounding box center [1089, 84] width 108 height 26
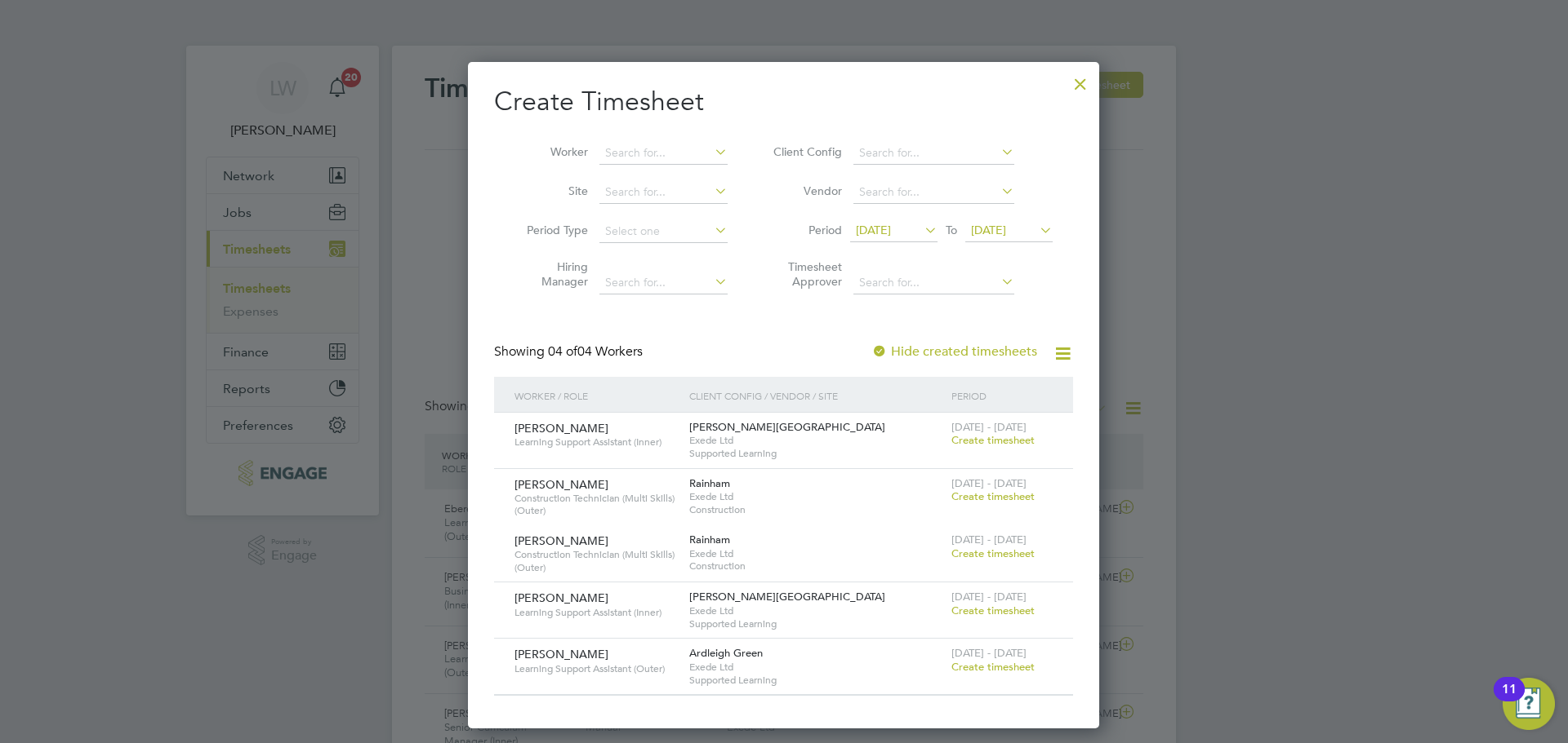
click at [998, 495] on span "Create timesheet" at bounding box center [993, 496] width 83 height 14
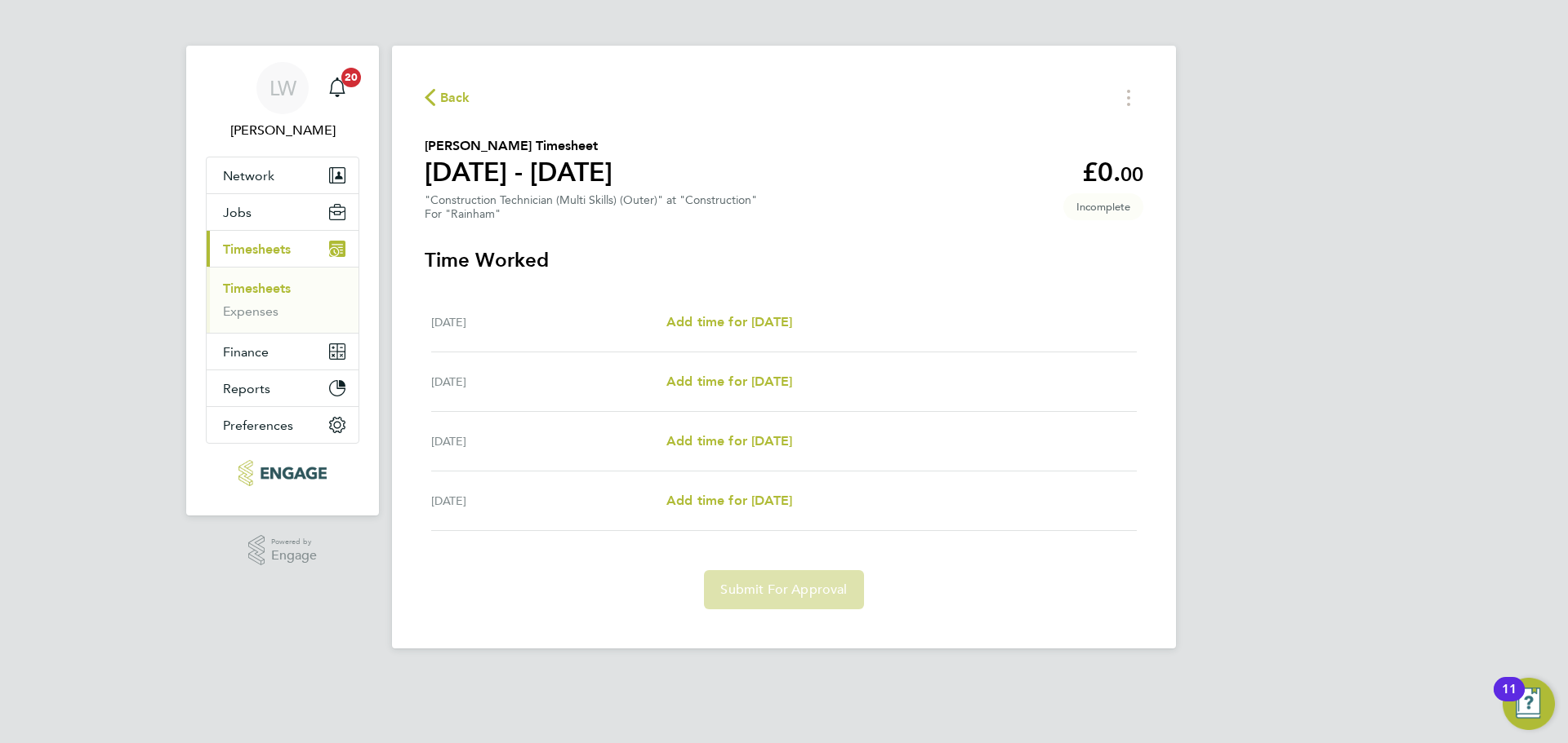
click at [437, 98] on span "Back" at bounding box center [447, 97] width 46 height 16
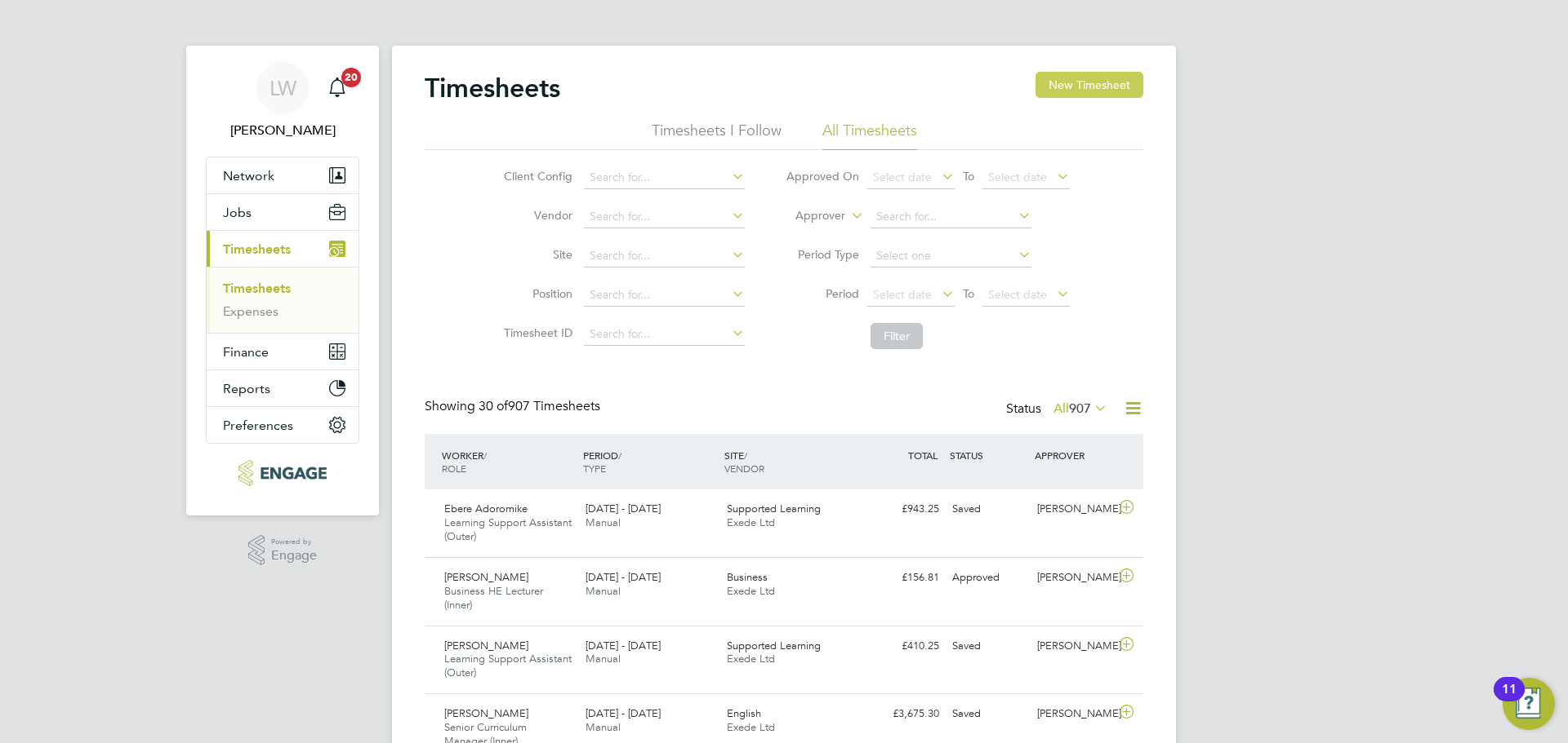
click at [1096, 83] on button "New Timesheet" at bounding box center [1089, 84] width 108 height 26
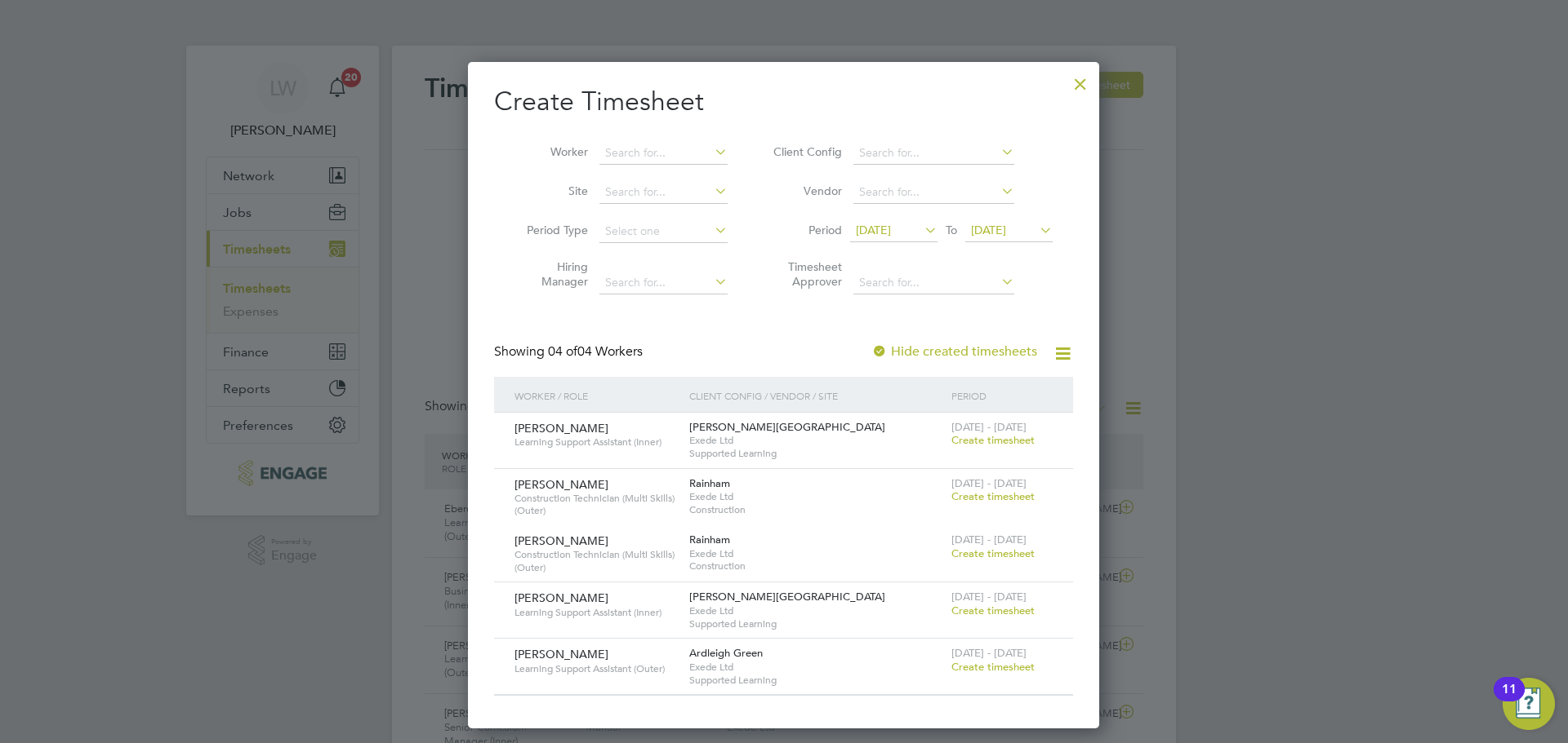
click at [1069, 510] on div "[PERSON_NAME] Construction Technician (Multi Skills) (Outer) Rainham Exede Ltd …" at bounding box center [783, 497] width 579 height 56
click at [1012, 557] on span "Create timesheet" at bounding box center [993, 554] width 83 height 14
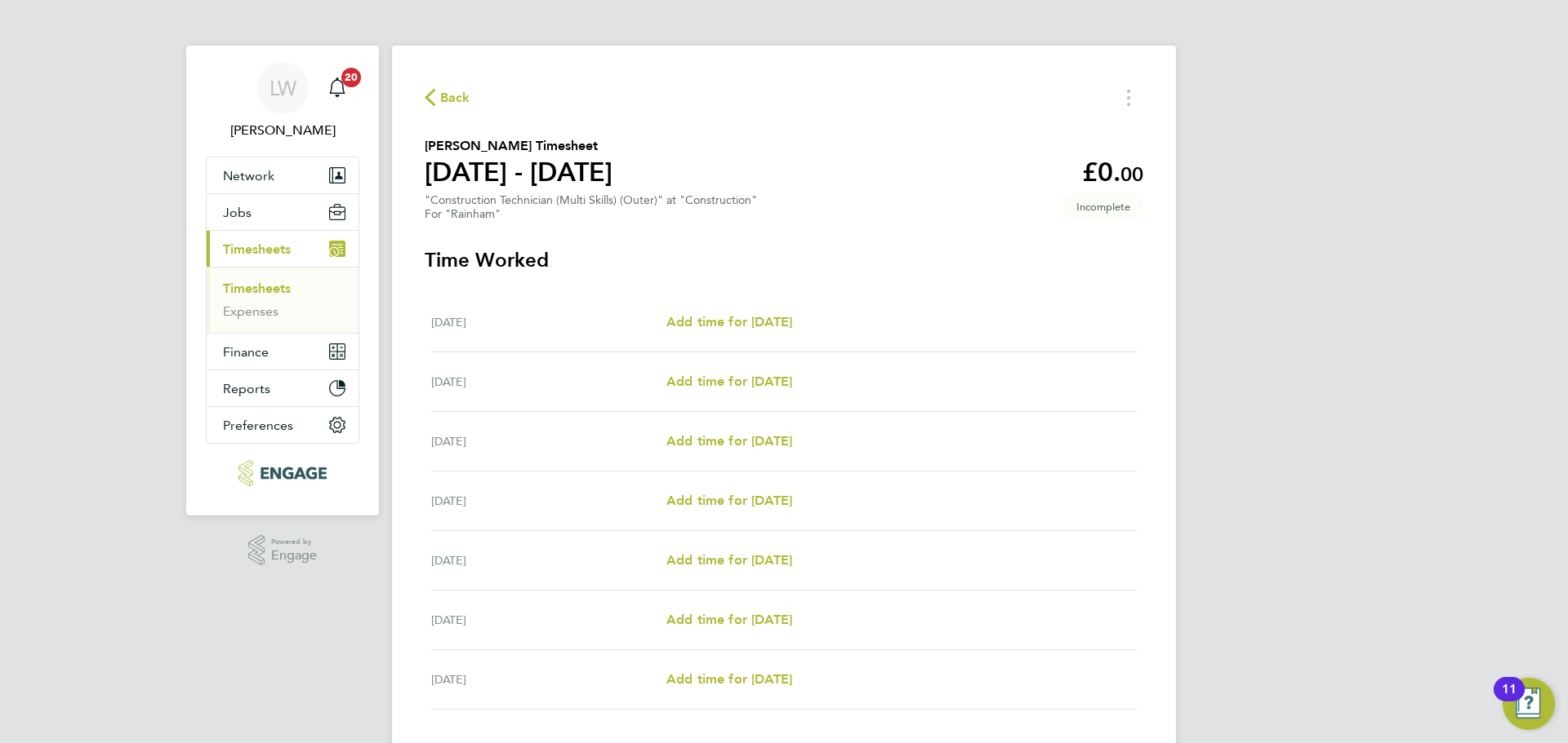
click at [446, 84] on div "Back [PERSON_NAME] Timesheet [DATE] - [DATE] £0. 00 "Construction Technician (M…" at bounding box center [783, 436] width 784 height 782
click at [445, 90] on span "Back" at bounding box center [455, 98] width 30 height 20
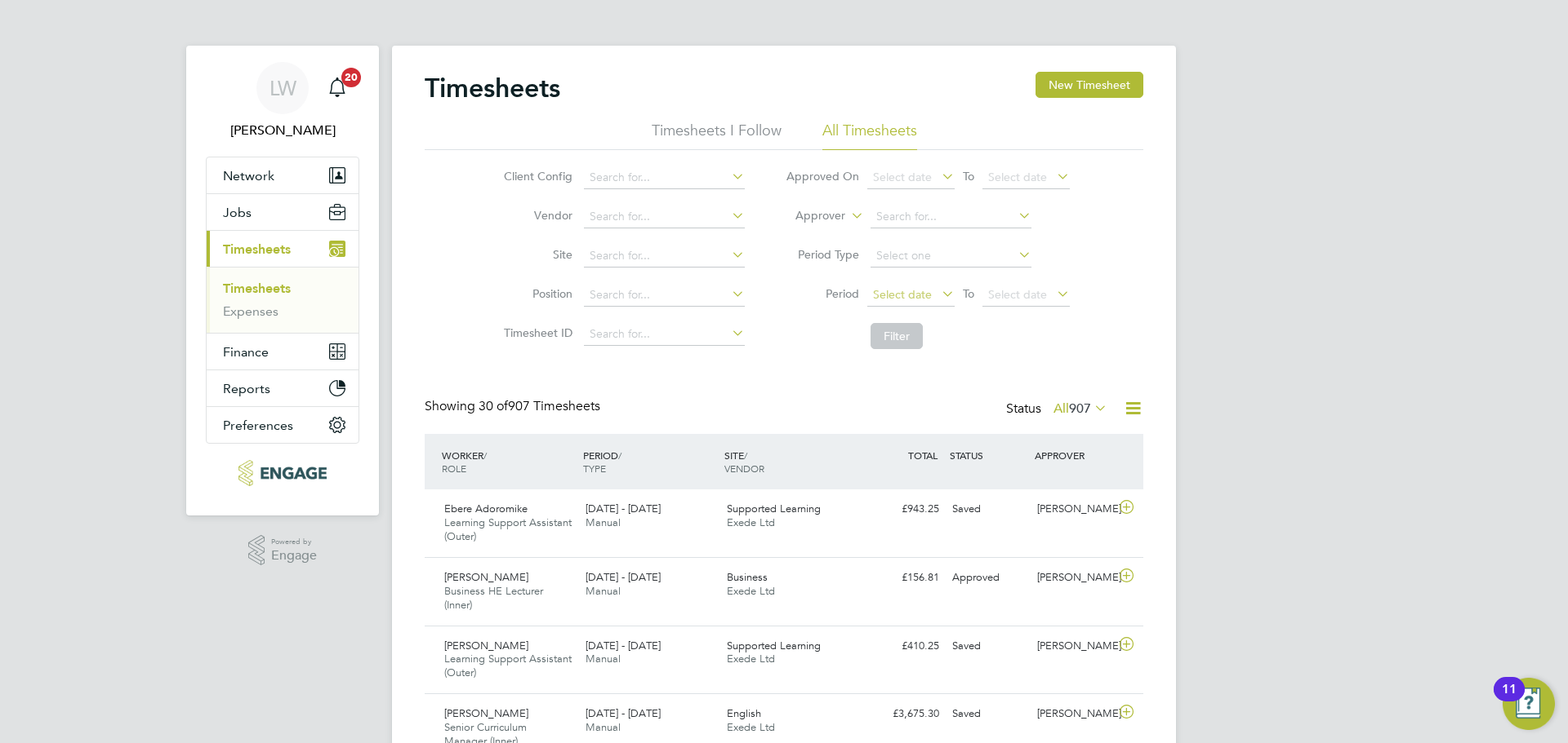
click at [908, 292] on span "Select date" at bounding box center [902, 294] width 58 height 15
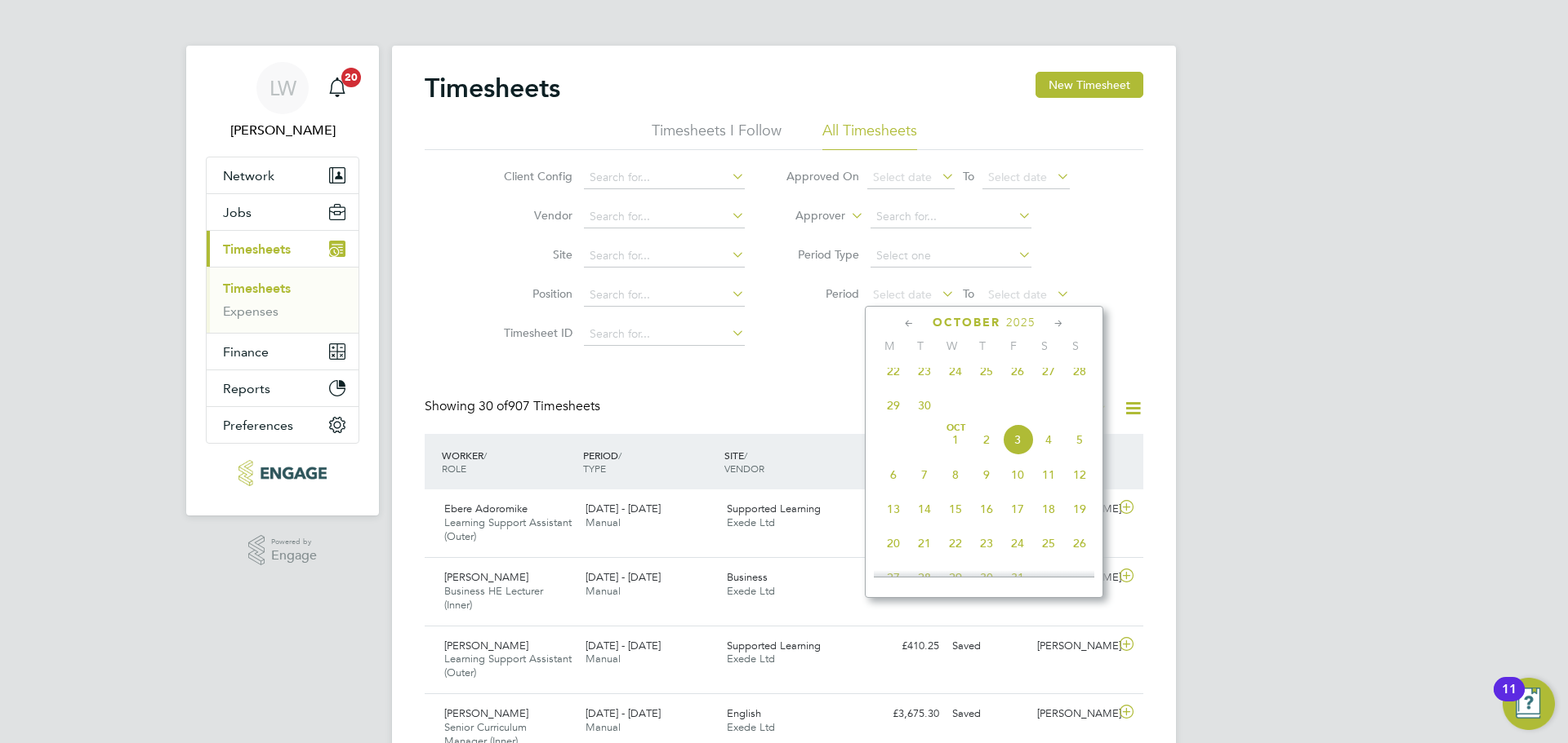
click at [889, 414] on span "29" at bounding box center [893, 405] width 31 height 31
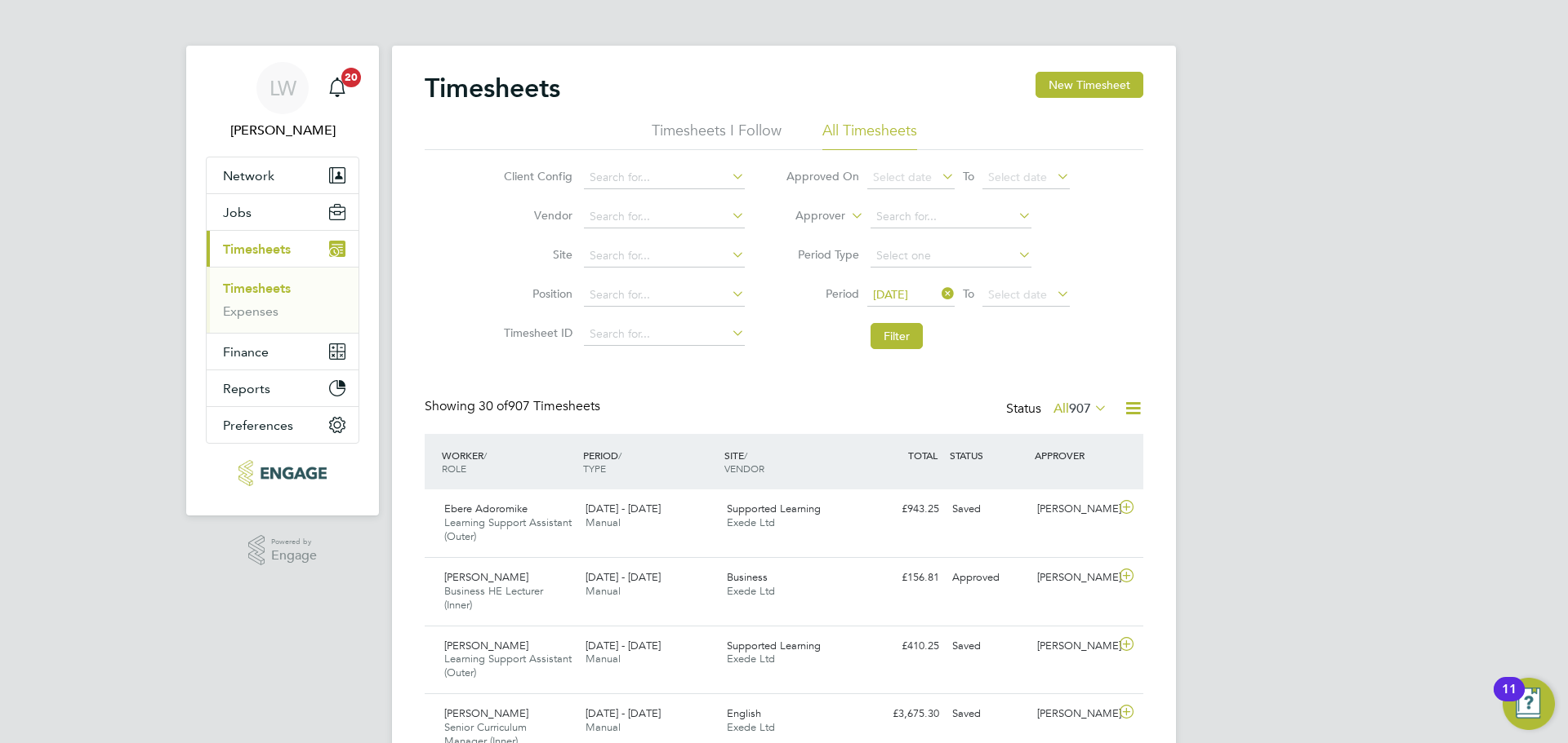
click at [1054, 291] on icon at bounding box center [1054, 293] width 0 height 23
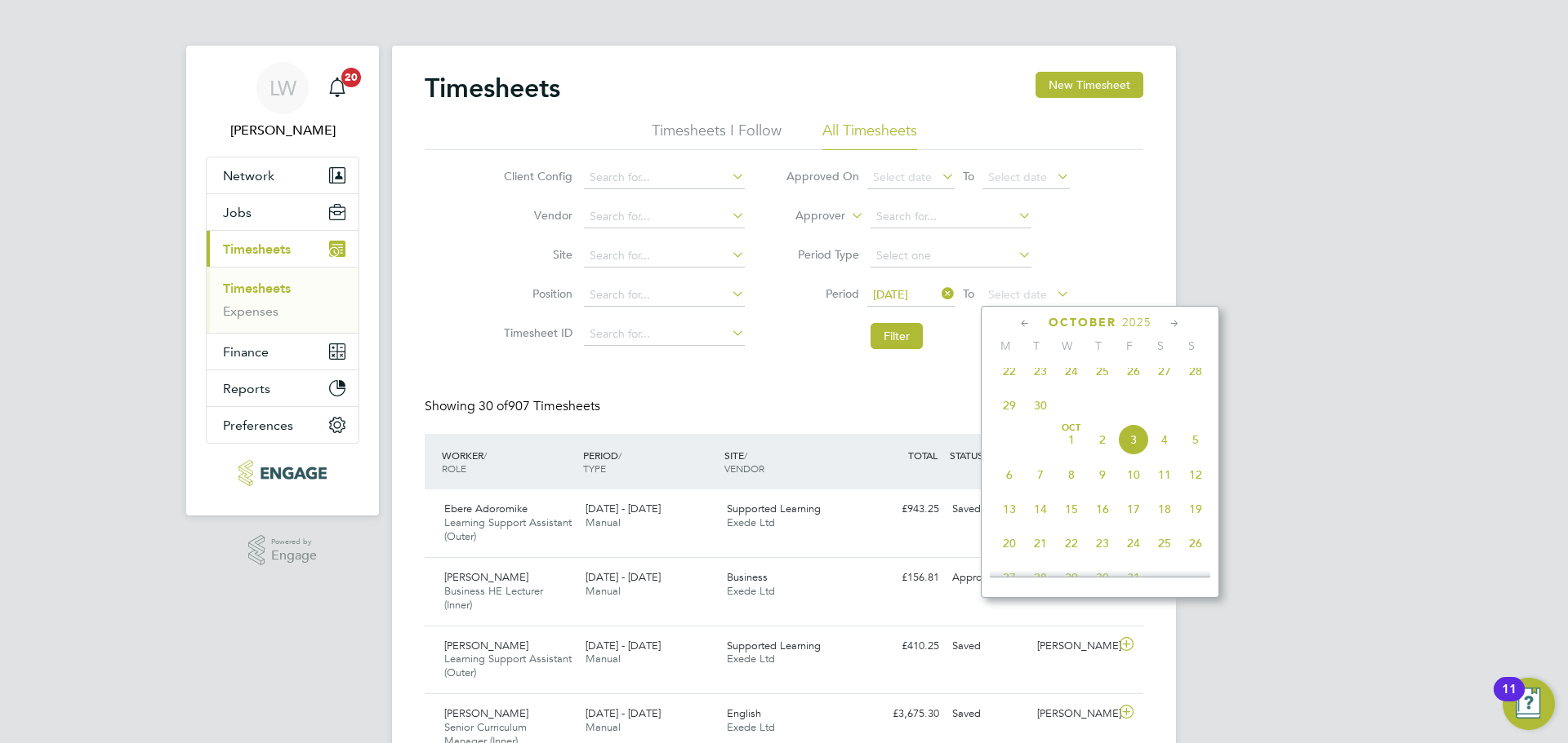
click at [1197, 448] on span "5" at bounding box center [1194, 439] width 31 height 31
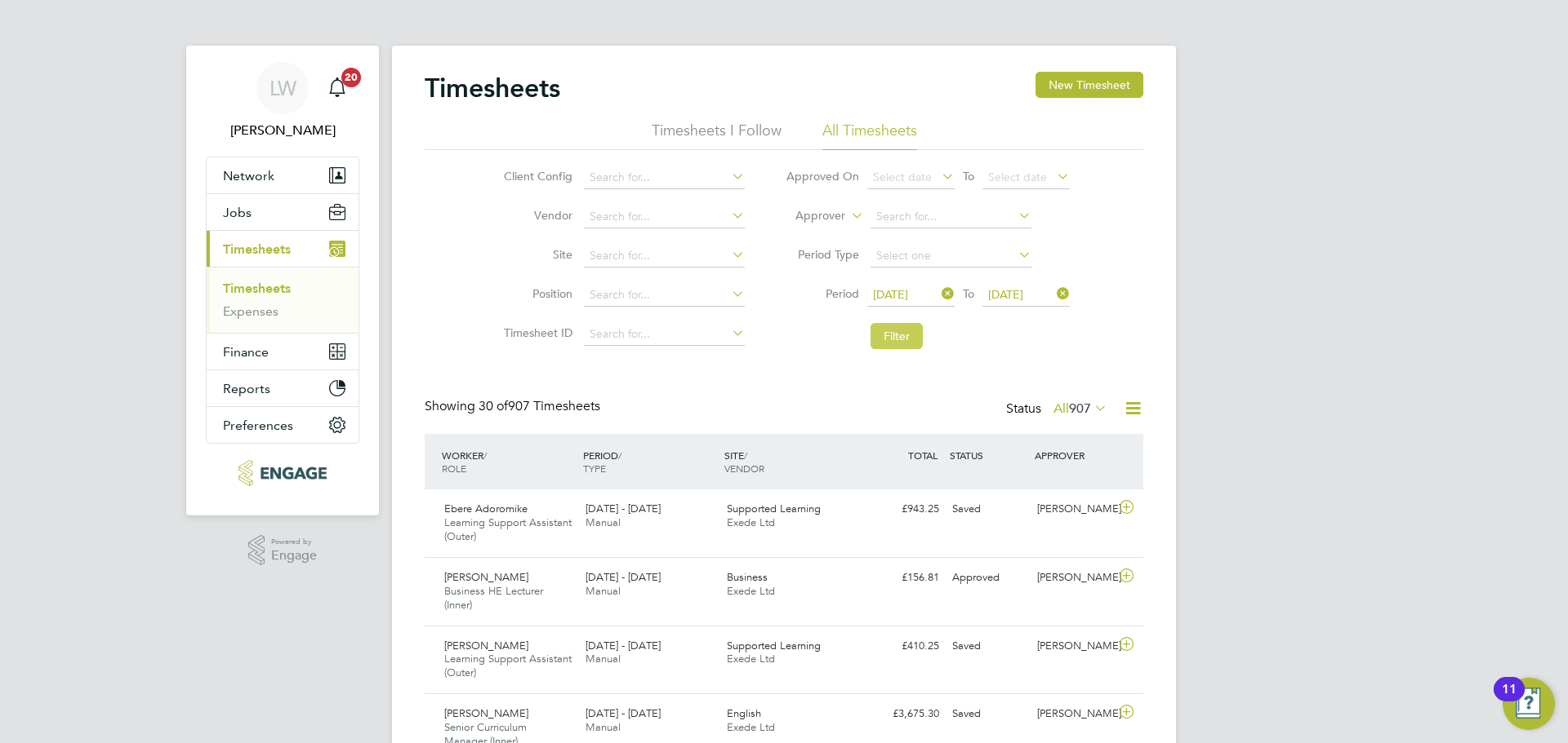
click at [916, 341] on button "Filter" at bounding box center [896, 336] width 53 height 26
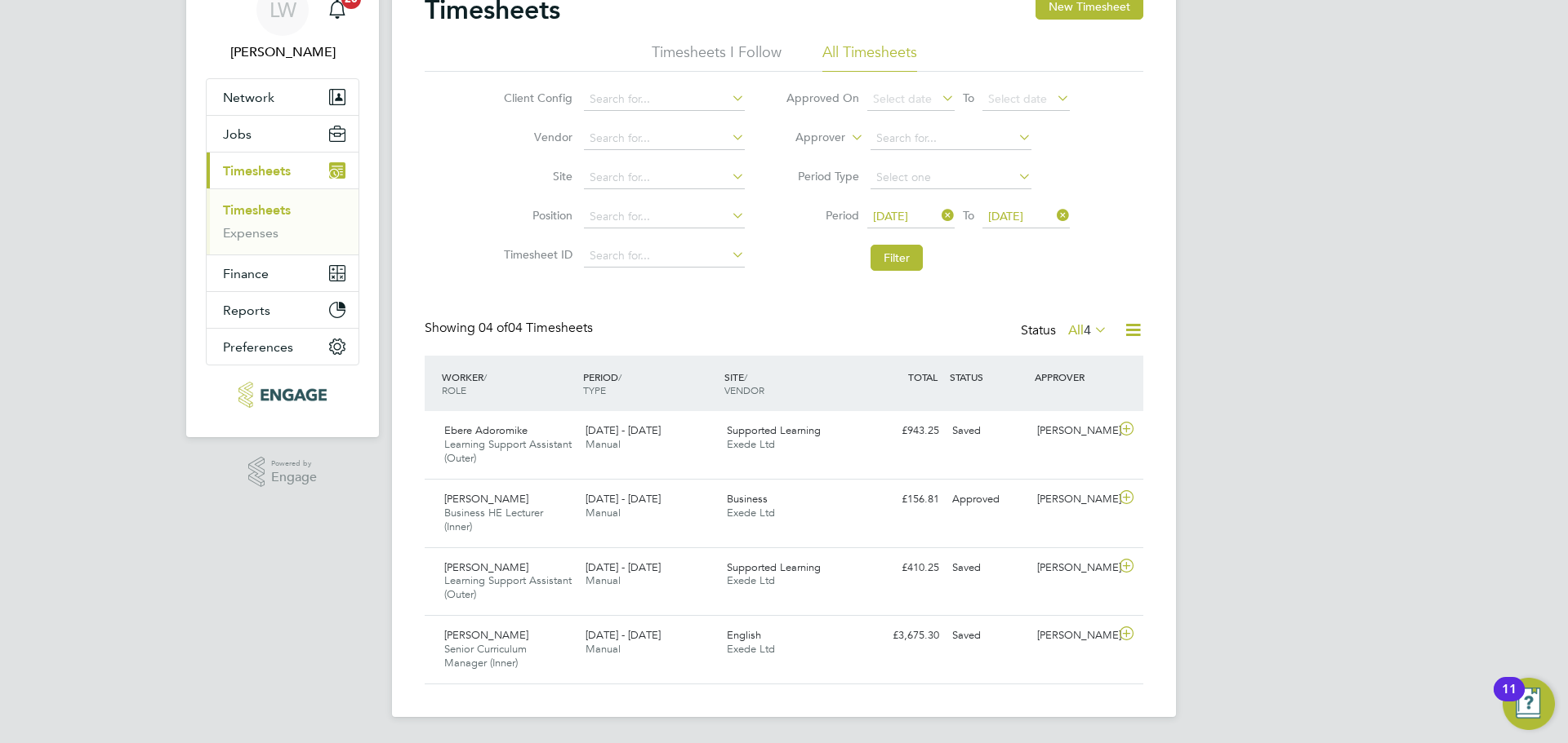
click at [1091, 21] on div "Timesheets New Timesheet" at bounding box center [783, 17] width 719 height 49
click at [1092, 15] on button "New Timesheet" at bounding box center [1089, 6] width 108 height 26
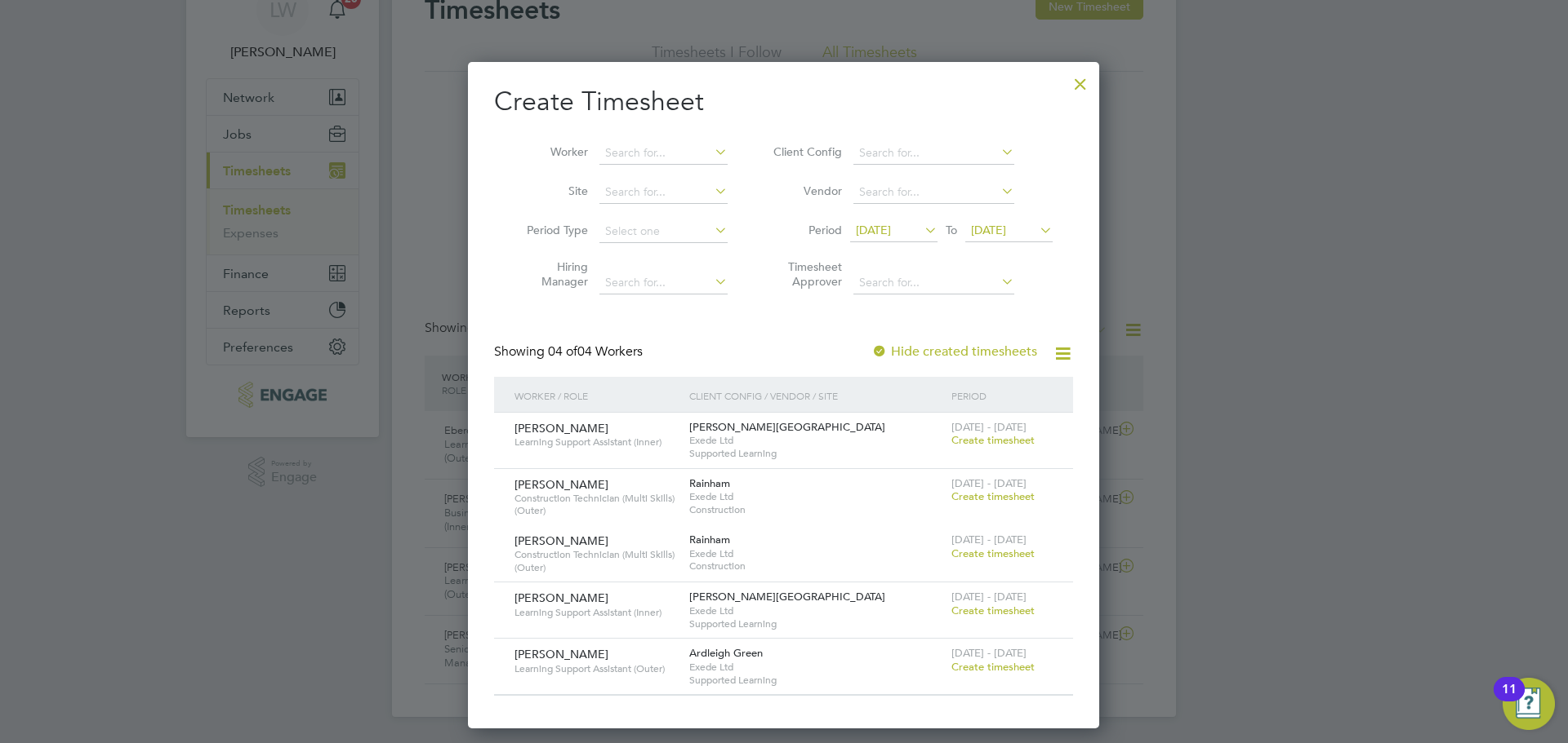
click at [906, 239] on span "[DATE]" at bounding box center [894, 231] width 87 height 22
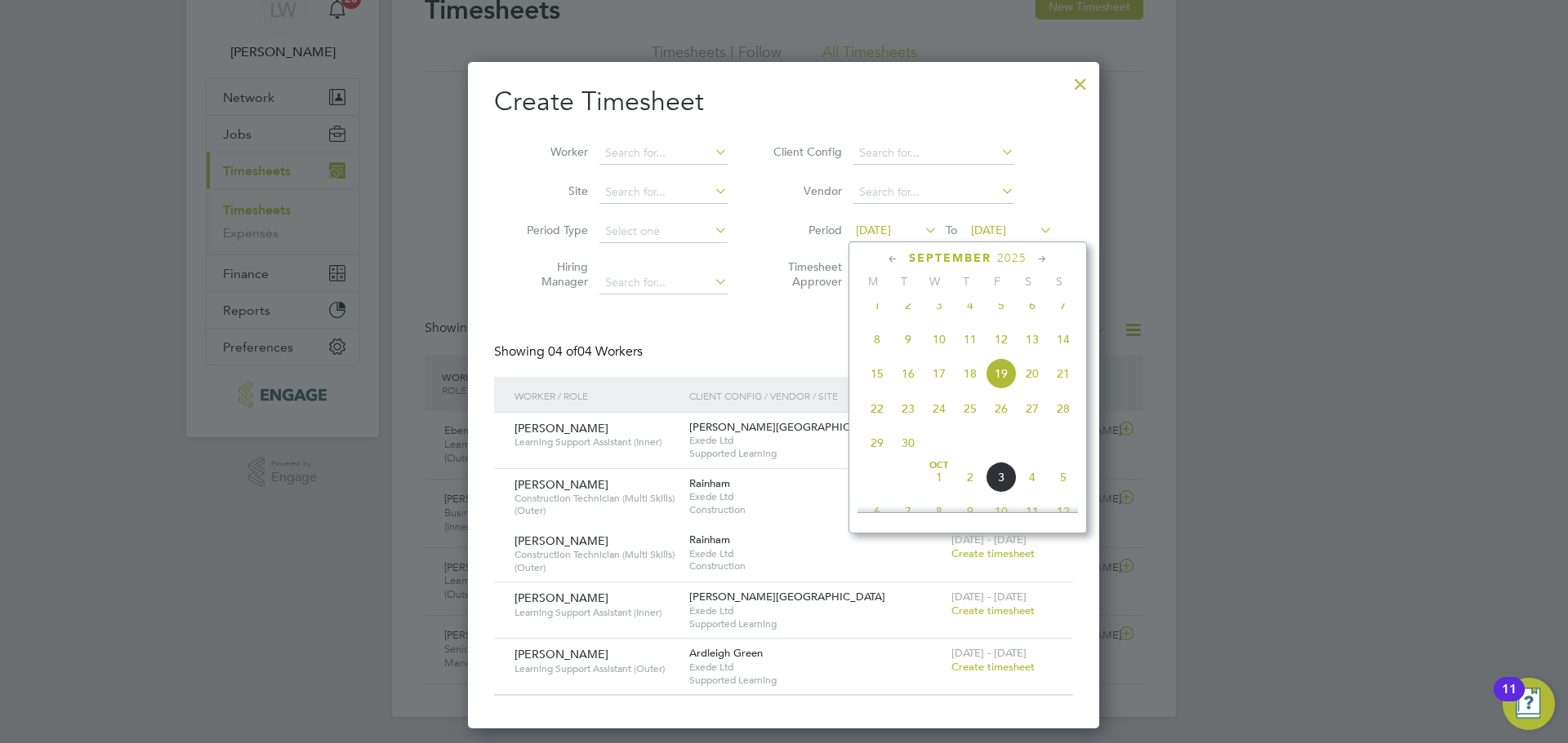
drag, startPoint x: 878, startPoint y: 459, endPoint x: 1086, endPoint y: 457, distance: 208.0
click at [879, 459] on span "29" at bounding box center [876, 443] width 31 height 31
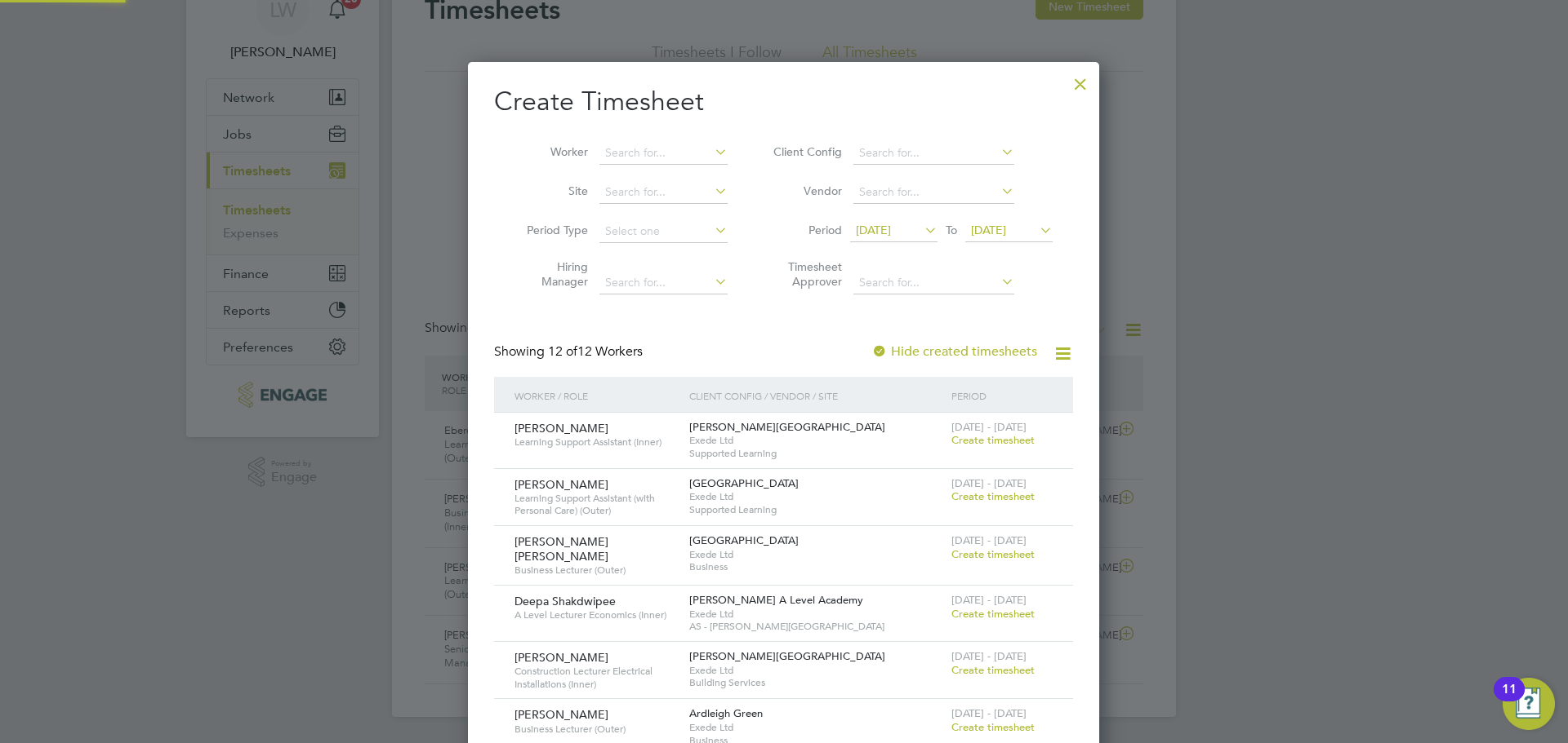
drag, startPoint x: 1028, startPoint y: 229, endPoint x: 1017, endPoint y: 261, distance: 33.8
click at [1006, 233] on span "[DATE]" at bounding box center [987, 230] width 35 height 15
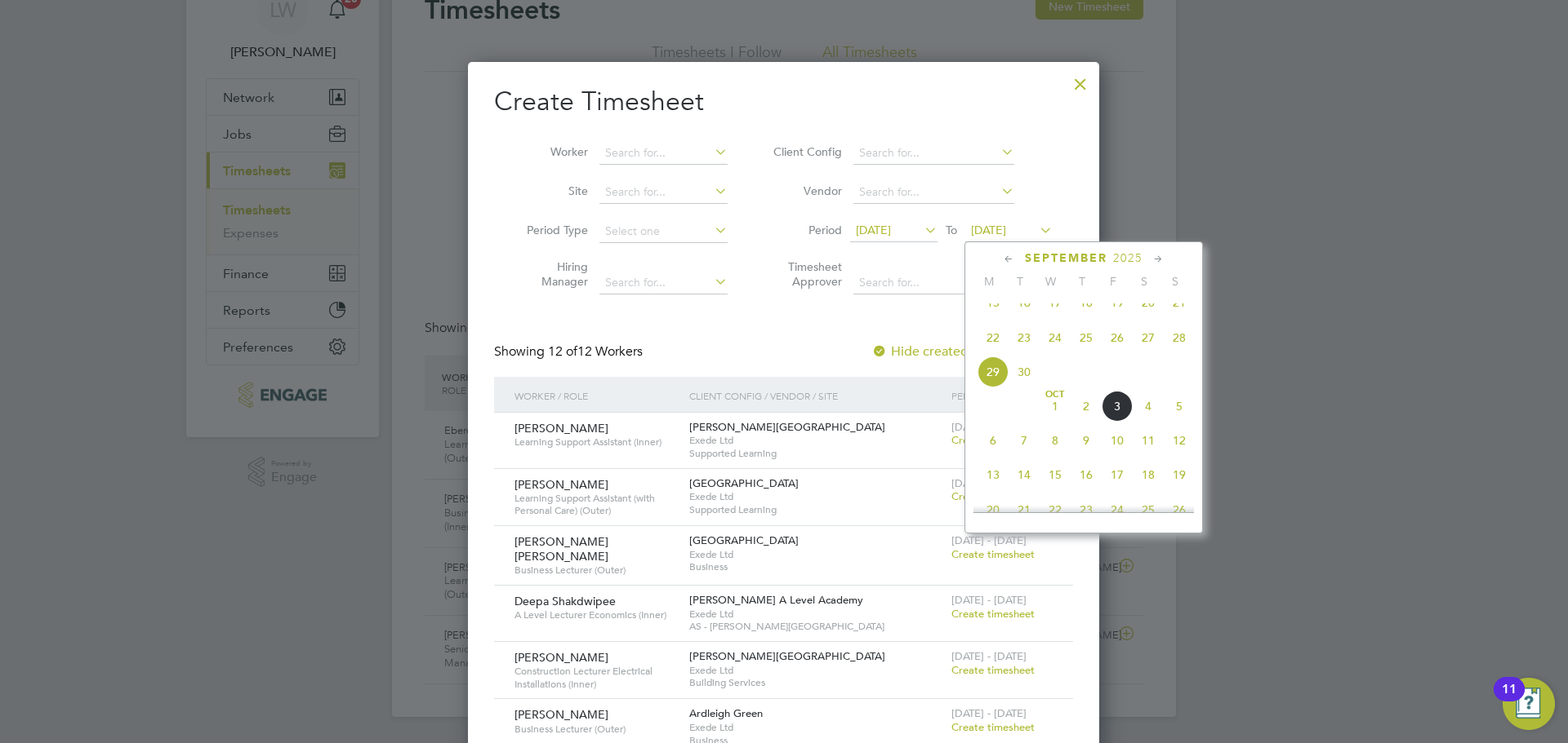
click at [1184, 422] on span "5" at bounding box center [1178, 406] width 31 height 31
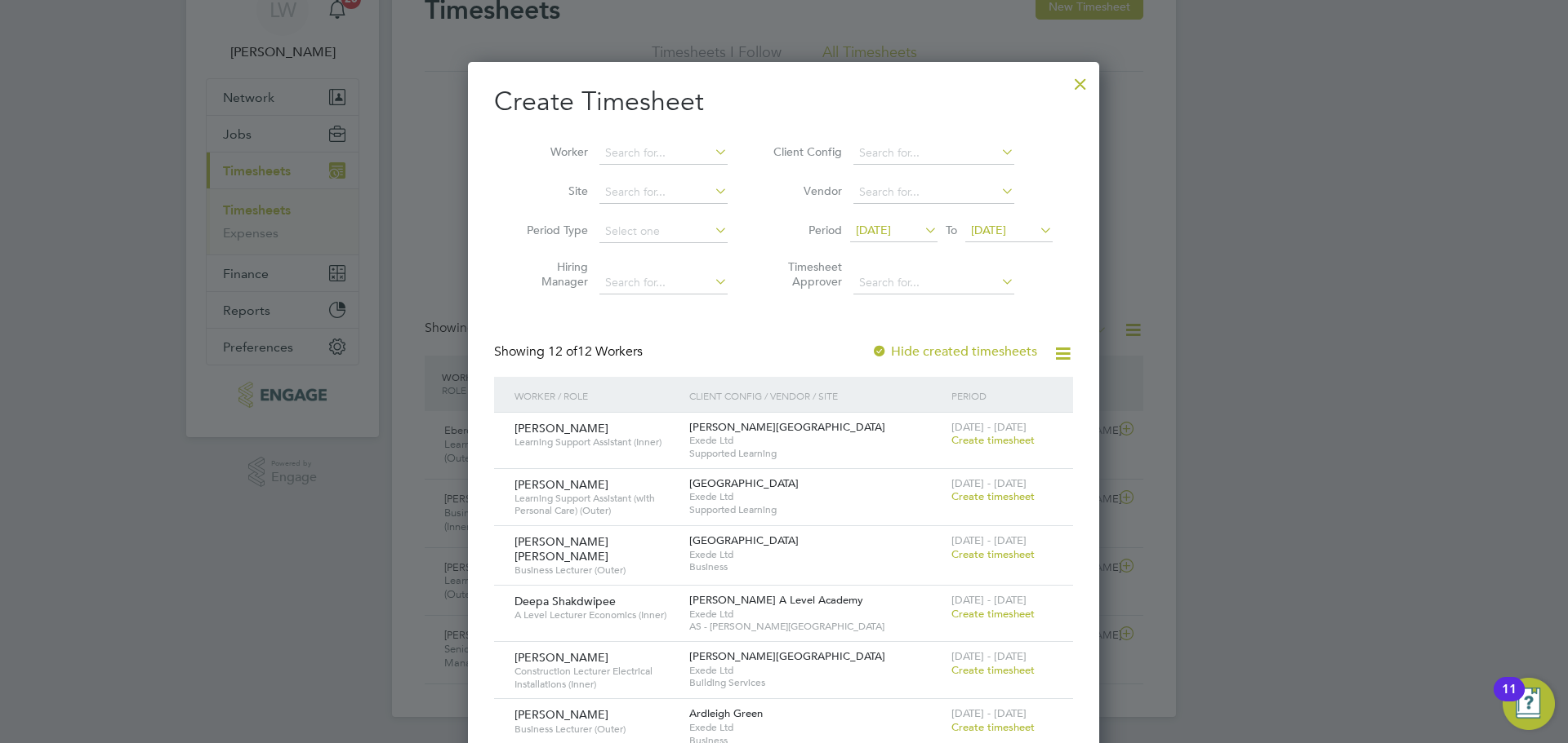
click at [1084, 89] on div at bounding box center [1080, 80] width 30 height 30
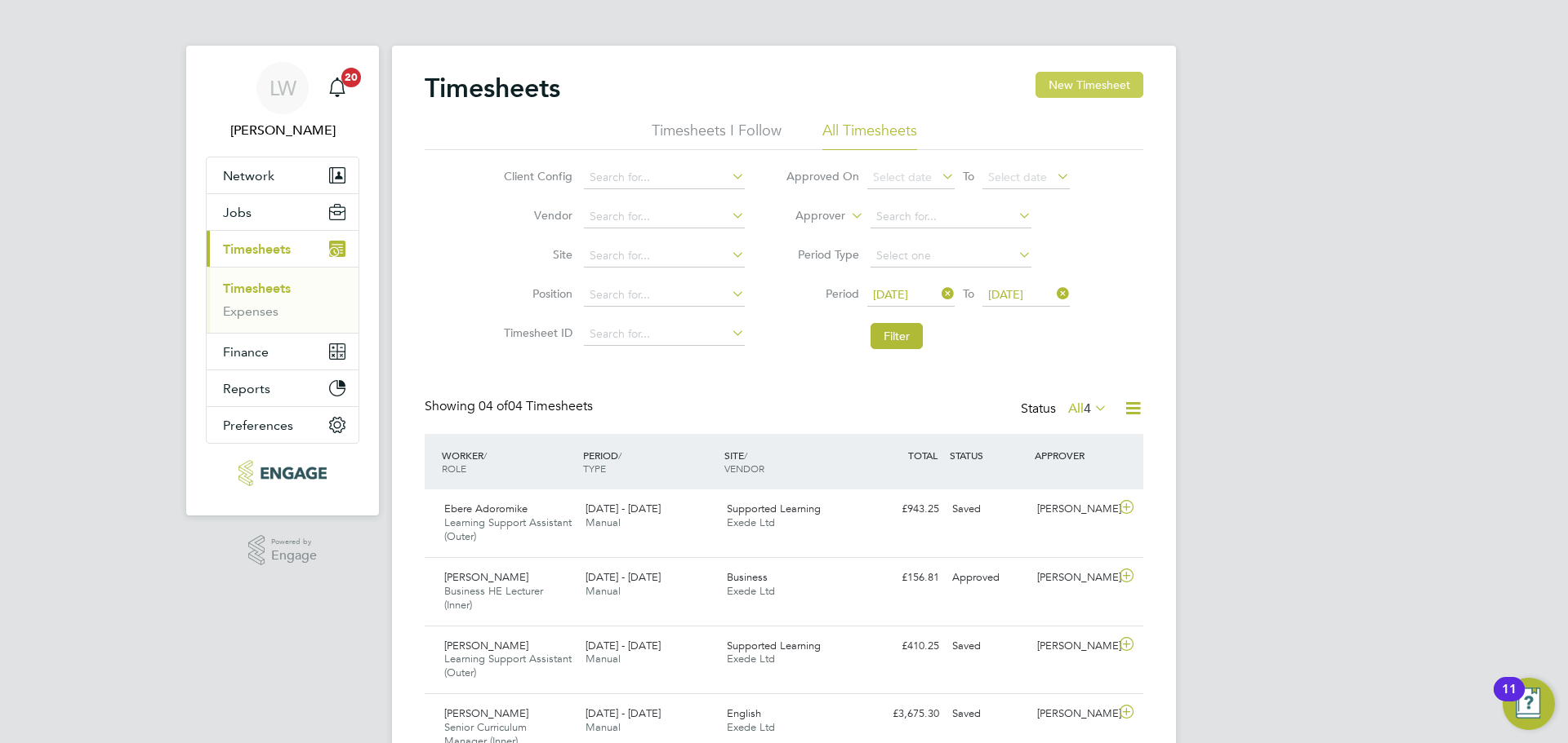
click at [1082, 97] on button "New Timesheet" at bounding box center [1089, 84] width 108 height 26
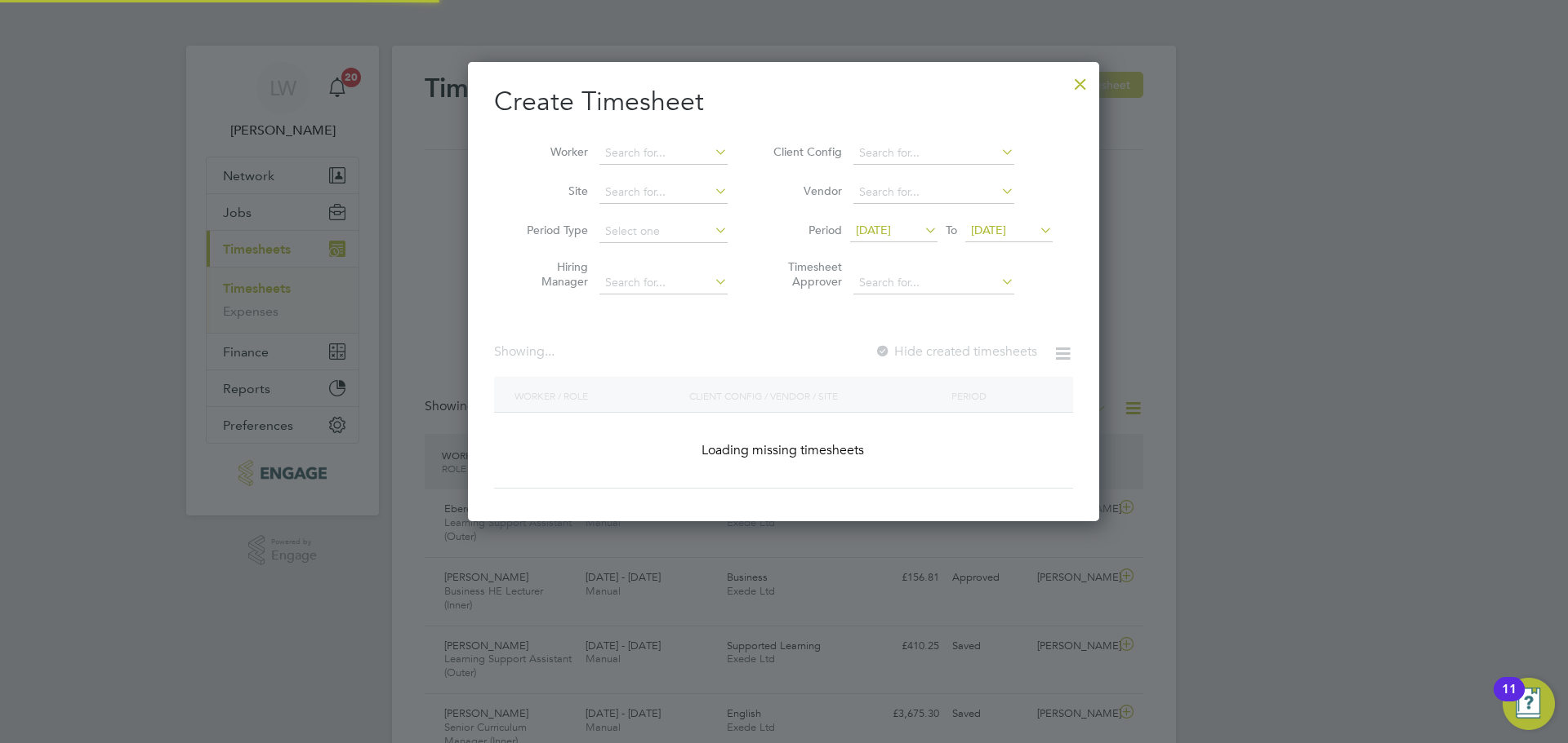
scroll to position [668, 632]
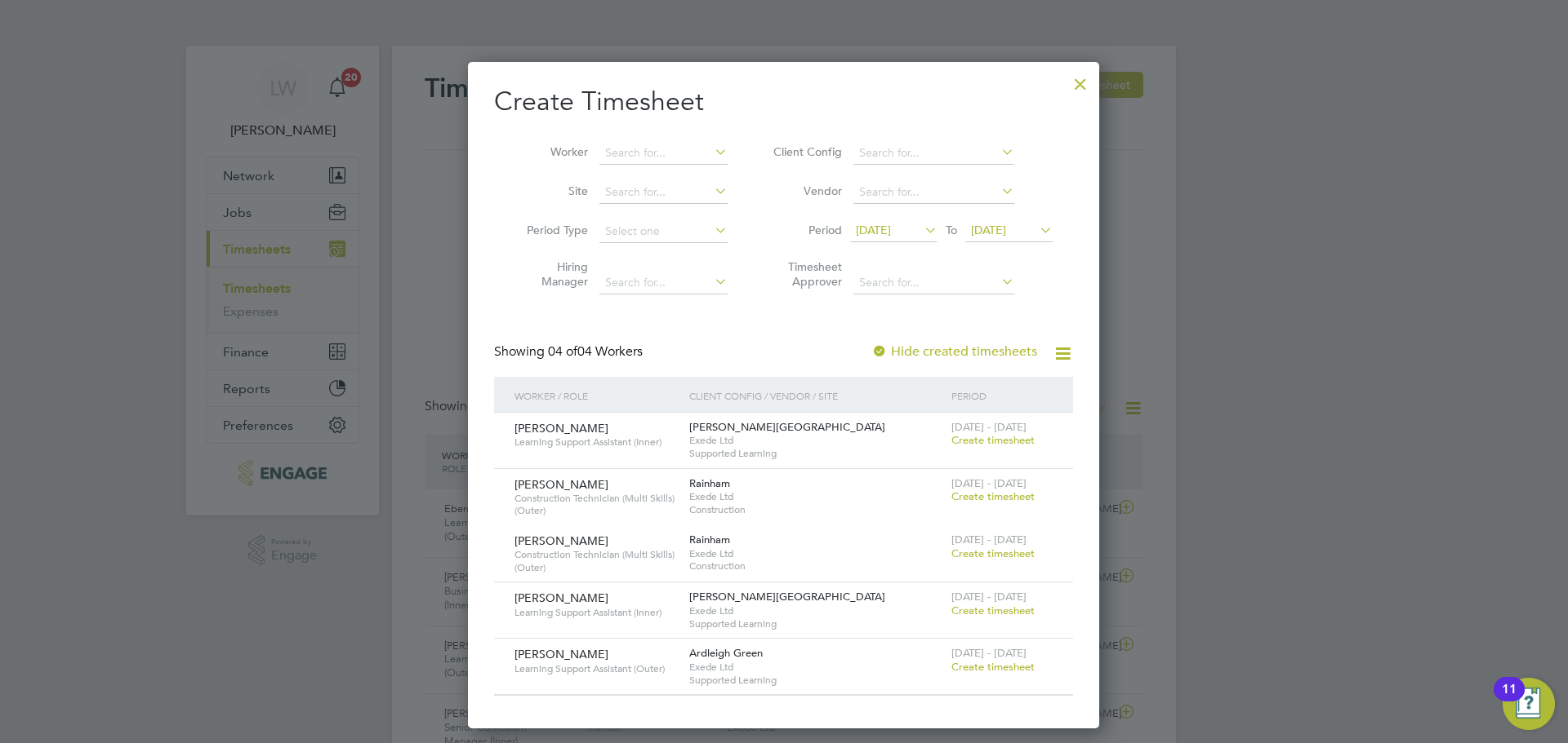
click at [1096, 85] on div "Create Timesheet Worker Site Period Type Hiring Manager Client Config Vendor Pe…" at bounding box center [783, 395] width 631 height 667
click at [1075, 77] on div at bounding box center [1080, 80] width 30 height 30
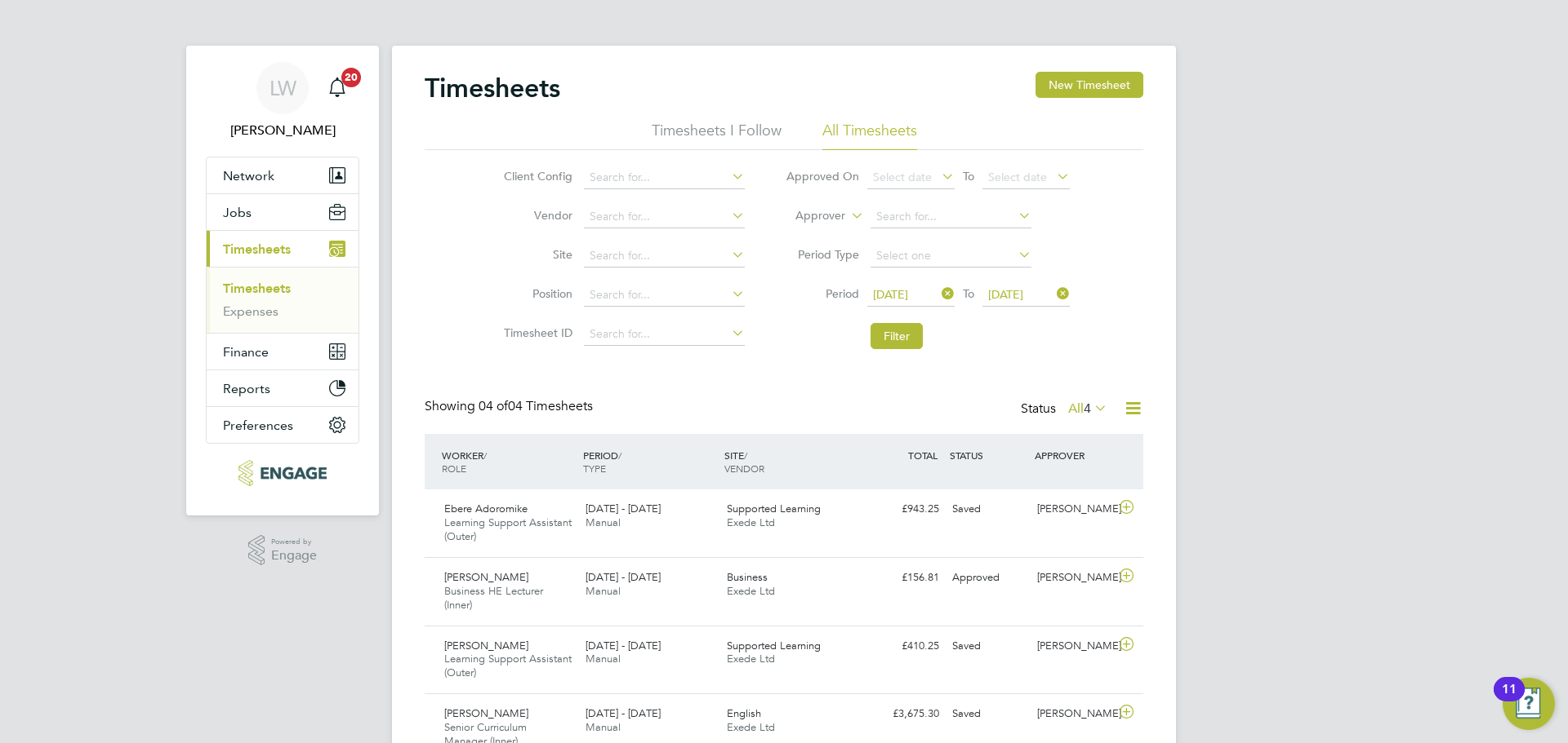
scroll to position [54, 142]
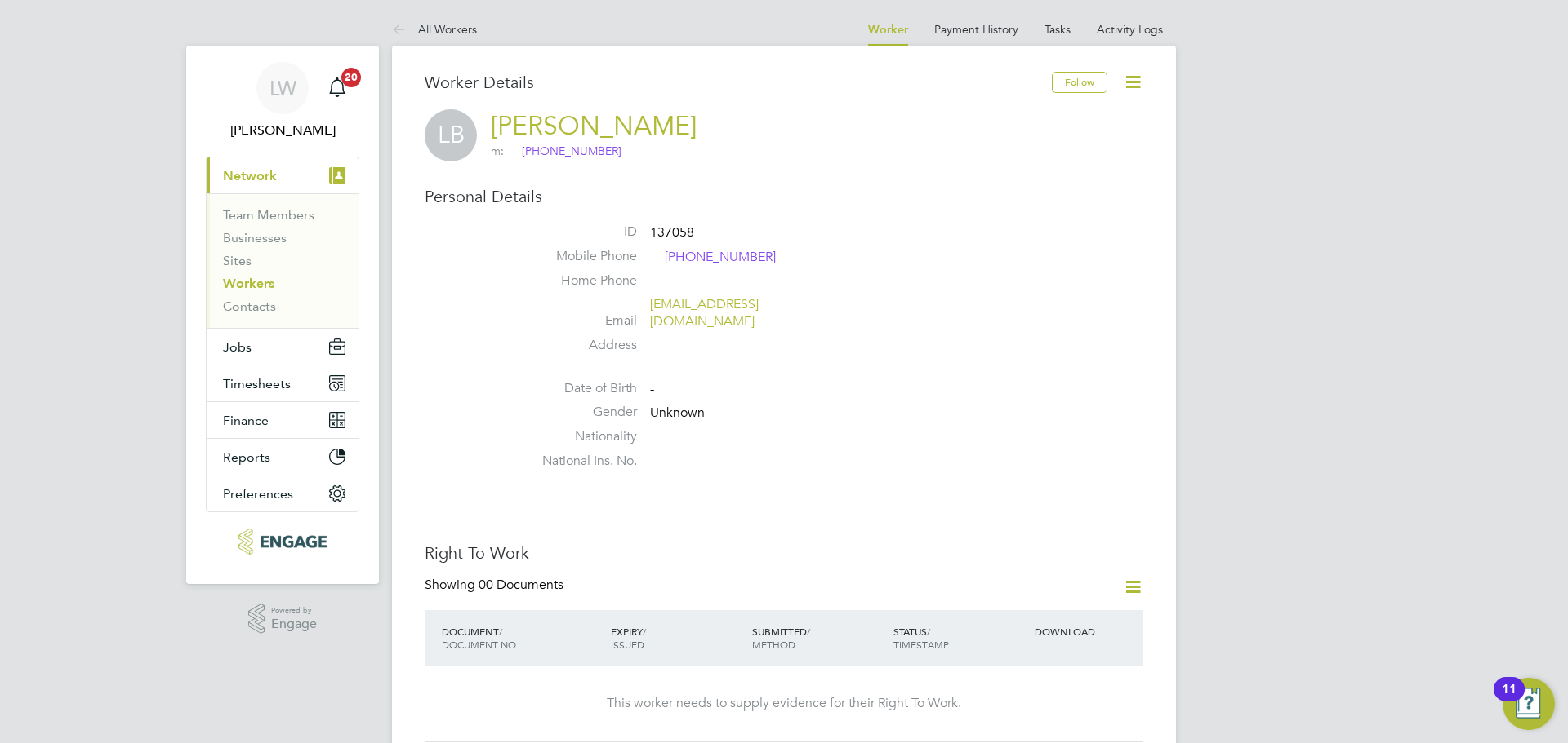
drag, startPoint x: 428, startPoint y: 19, endPoint x: 532, endPoint y: 44, distance: 107.0
click at [428, 19] on li "All Workers" at bounding box center [434, 29] width 85 height 33
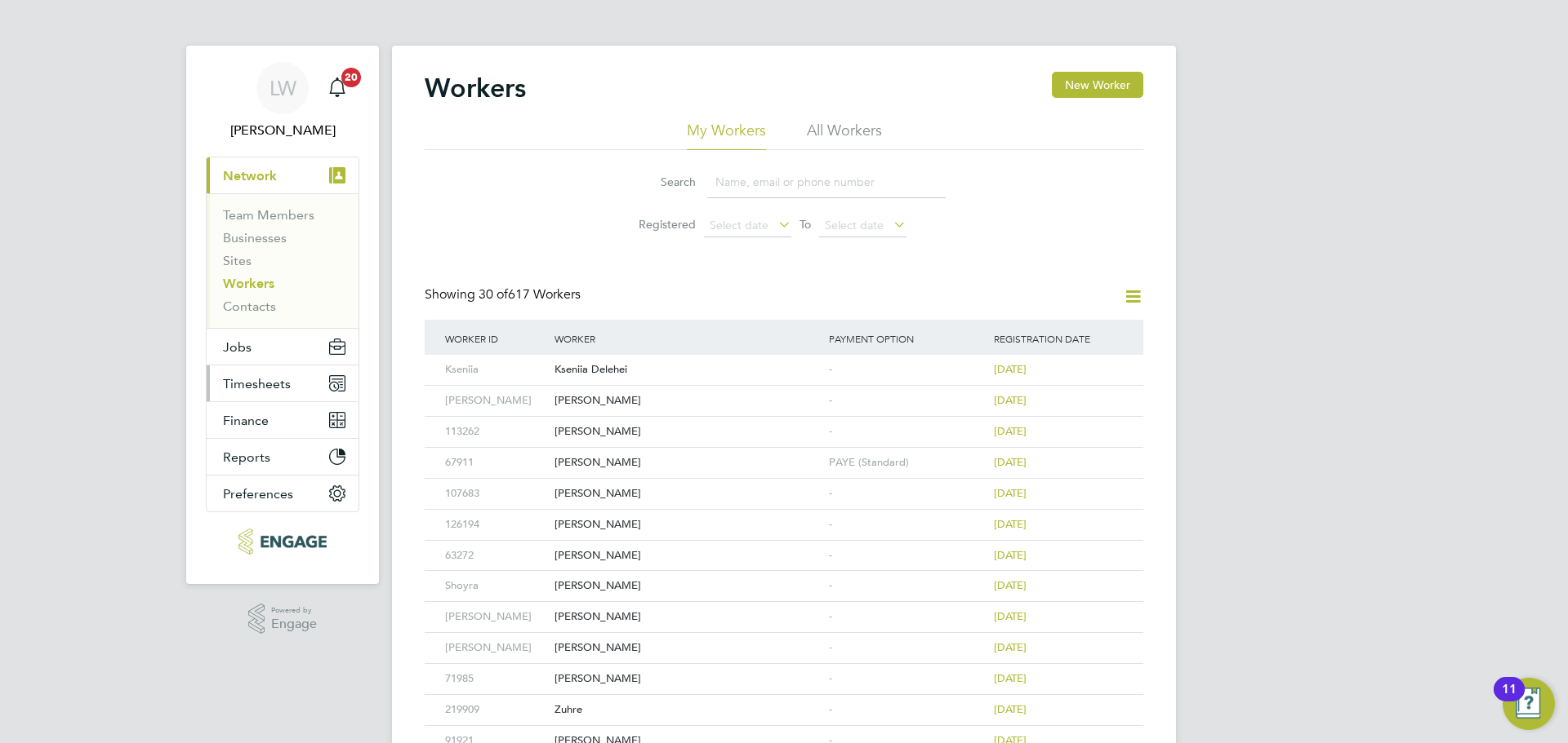
click at [257, 377] on span "Timesheets" at bounding box center [257, 384] width 67 height 16
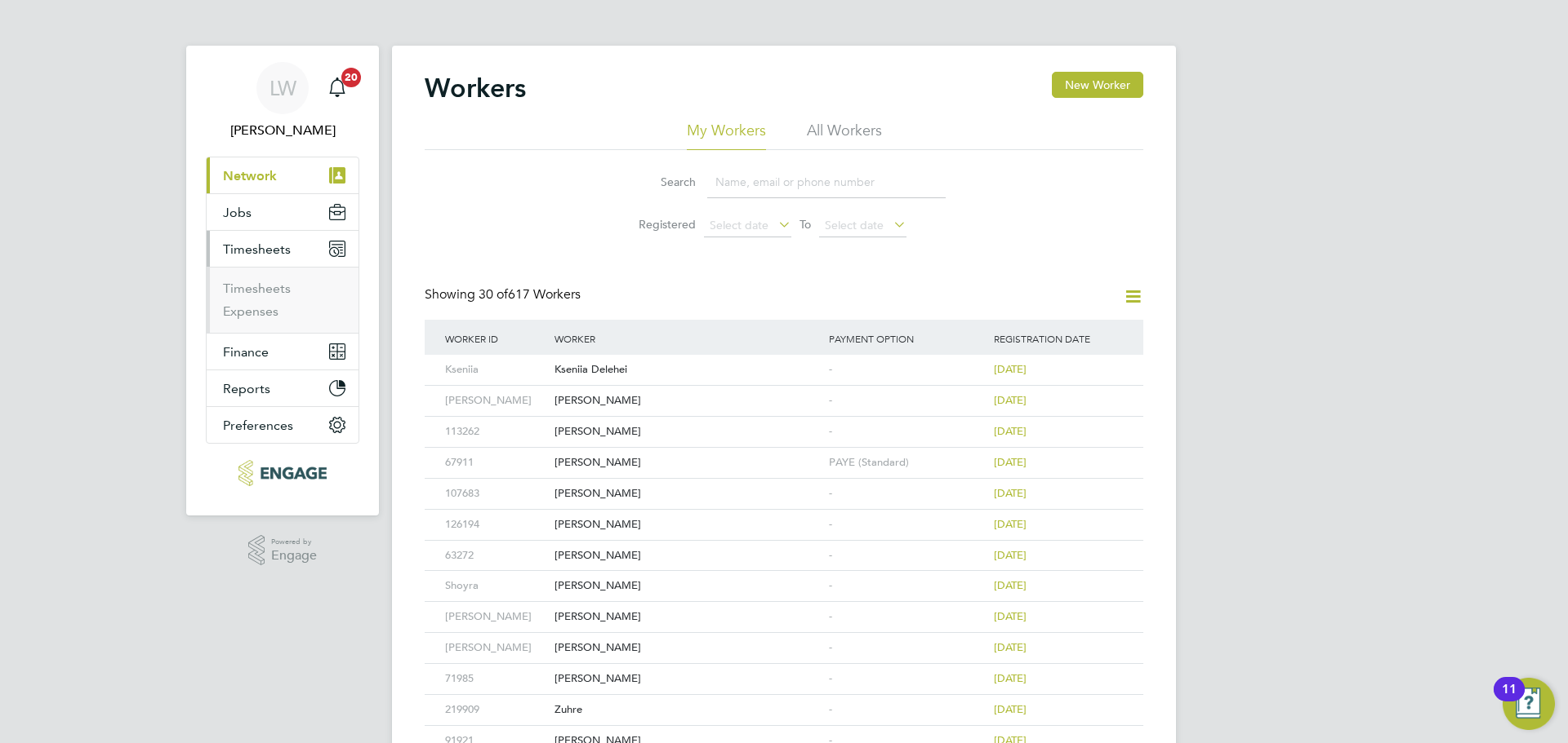
click at [256, 279] on ul "Timesheets Expenses" at bounding box center [281, 299] width 152 height 66
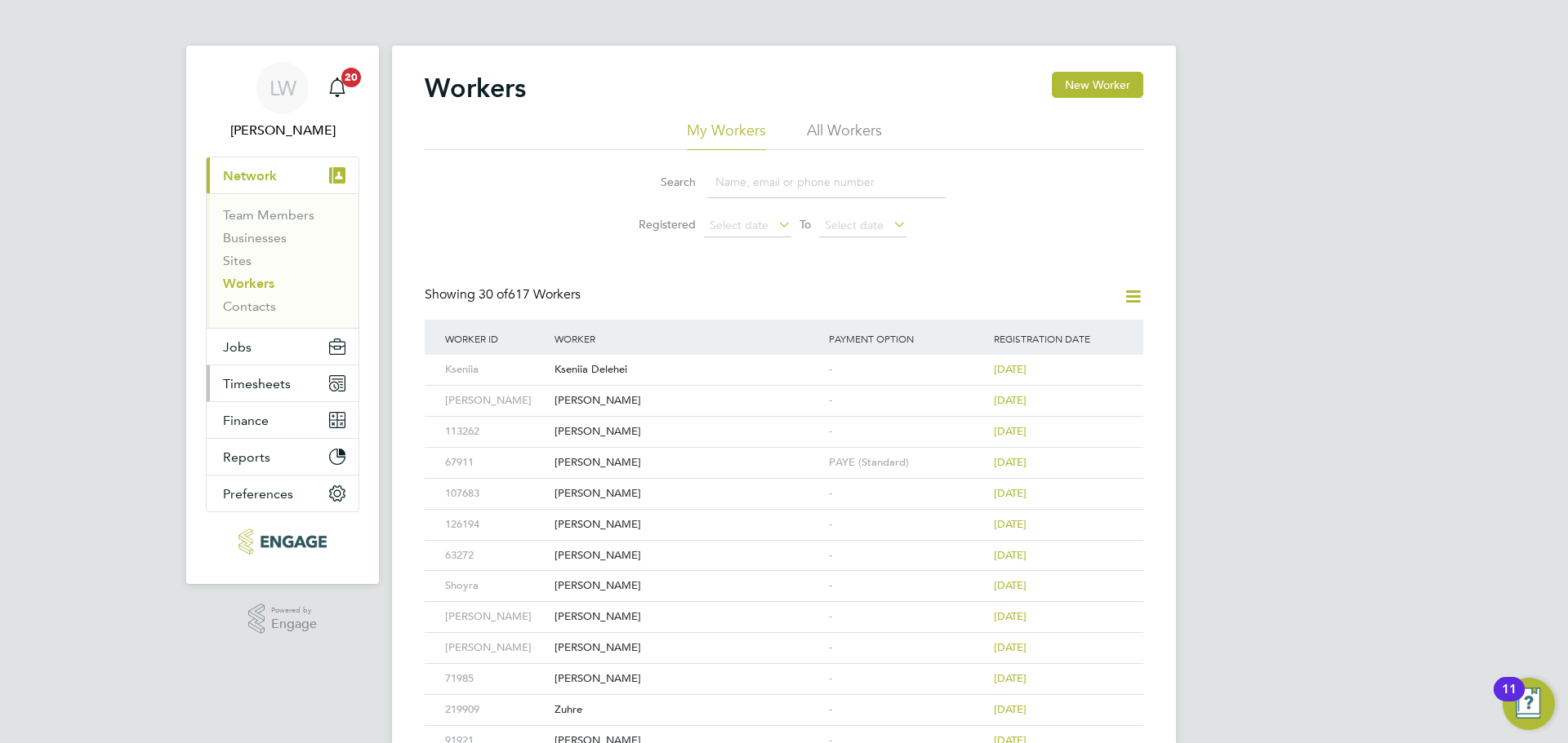
click at [253, 386] on span "Timesheets" at bounding box center [257, 384] width 67 height 16
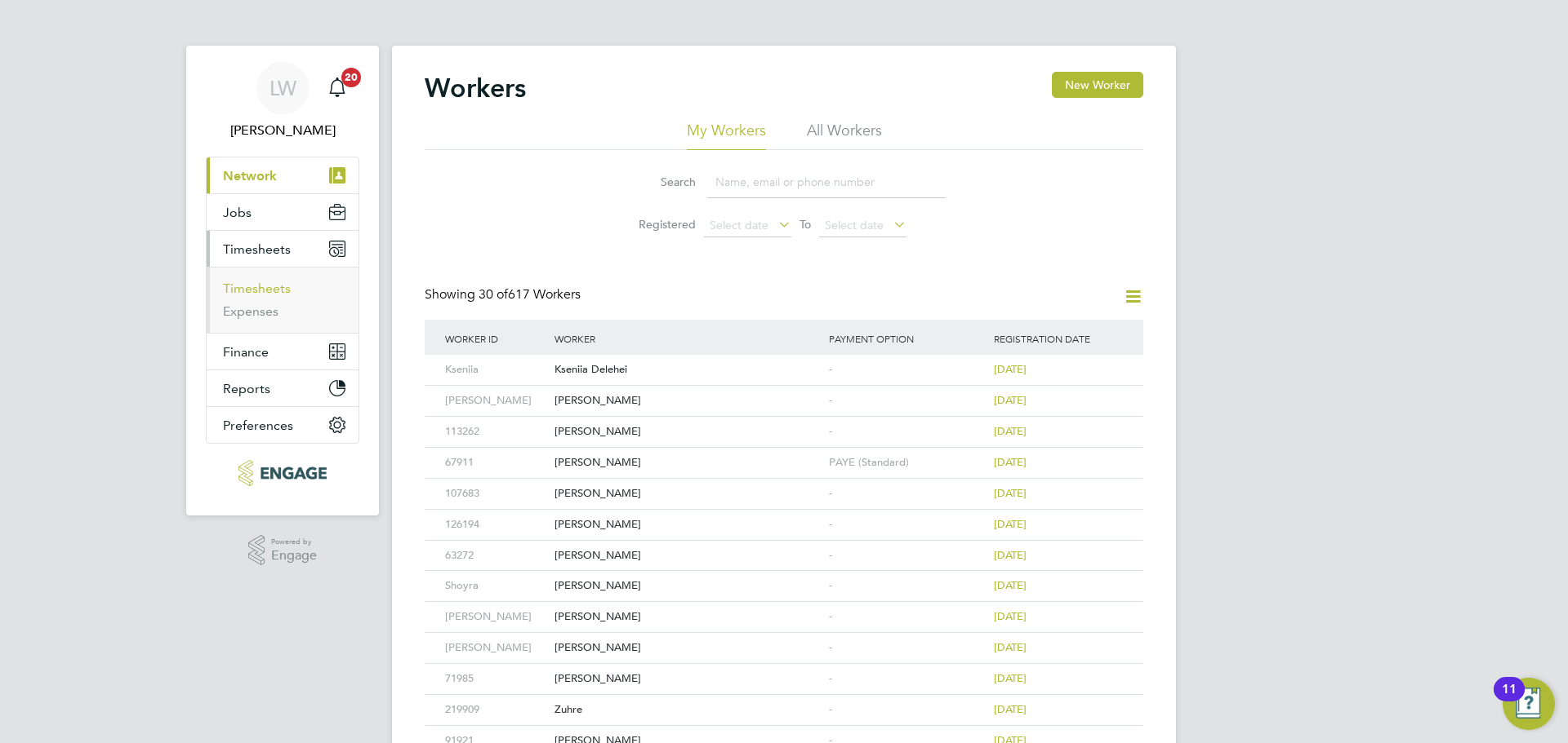
click at [250, 289] on link "Timesheets" at bounding box center [257, 288] width 67 height 16
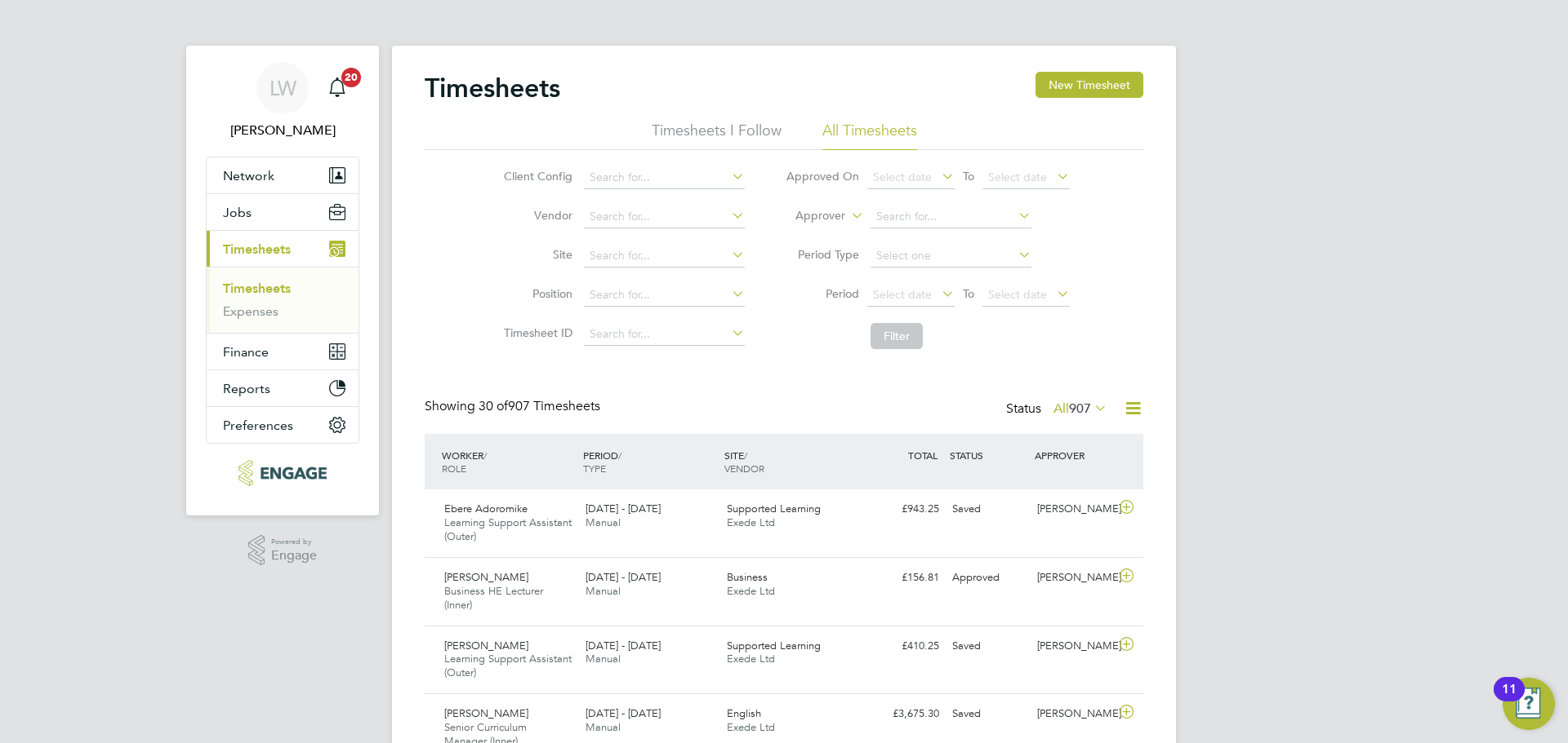
drag, startPoint x: 224, startPoint y: 289, endPoint x: 241, endPoint y: 288, distance: 17.0
click at [224, 289] on link "Timesheets" at bounding box center [257, 288] width 67 height 16
